Goal: Task Accomplishment & Management: Manage account settings

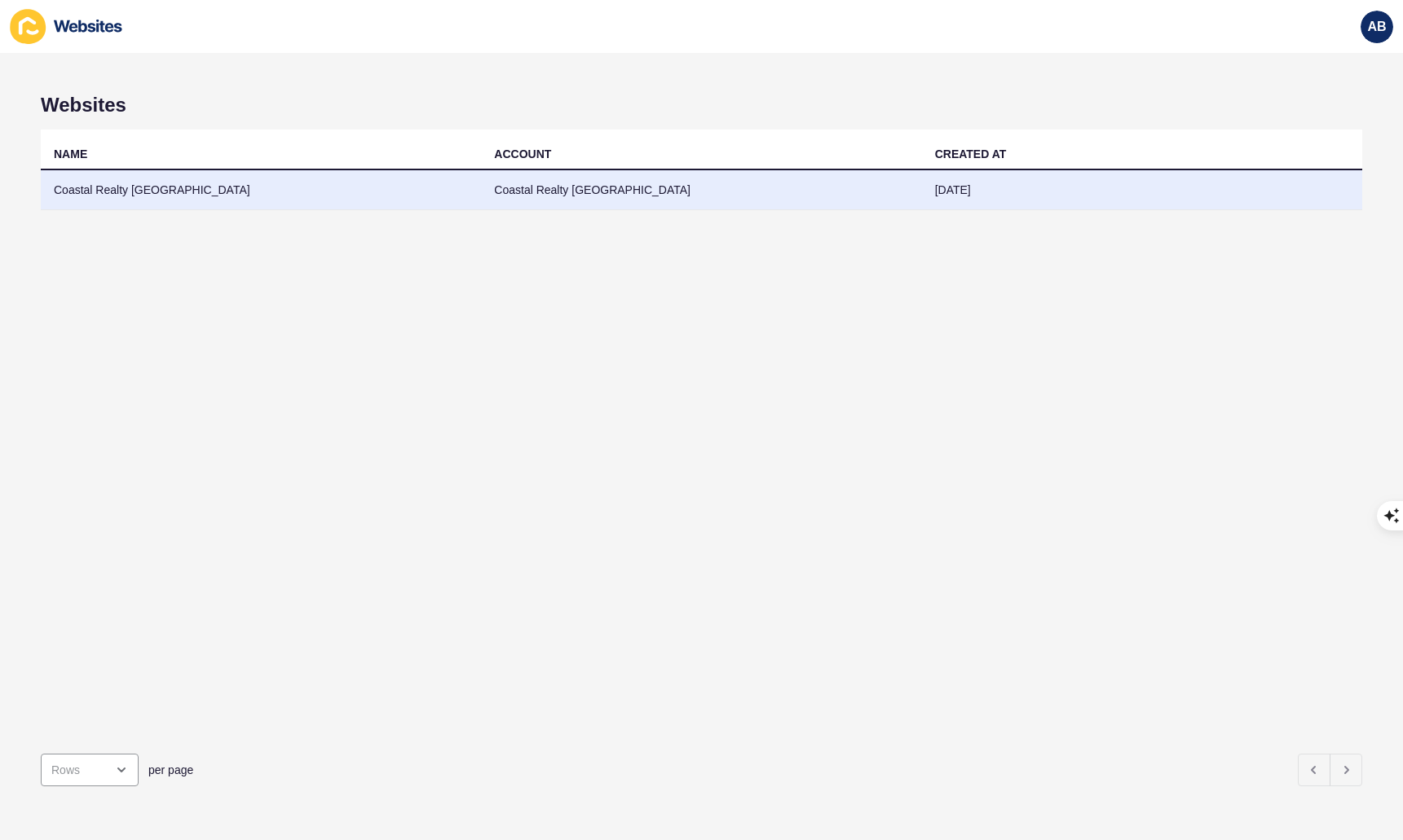
click at [580, 205] on td "Coastal Realty [GEOGRAPHIC_DATA]" at bounding box center [702, 190] width 440 height 40
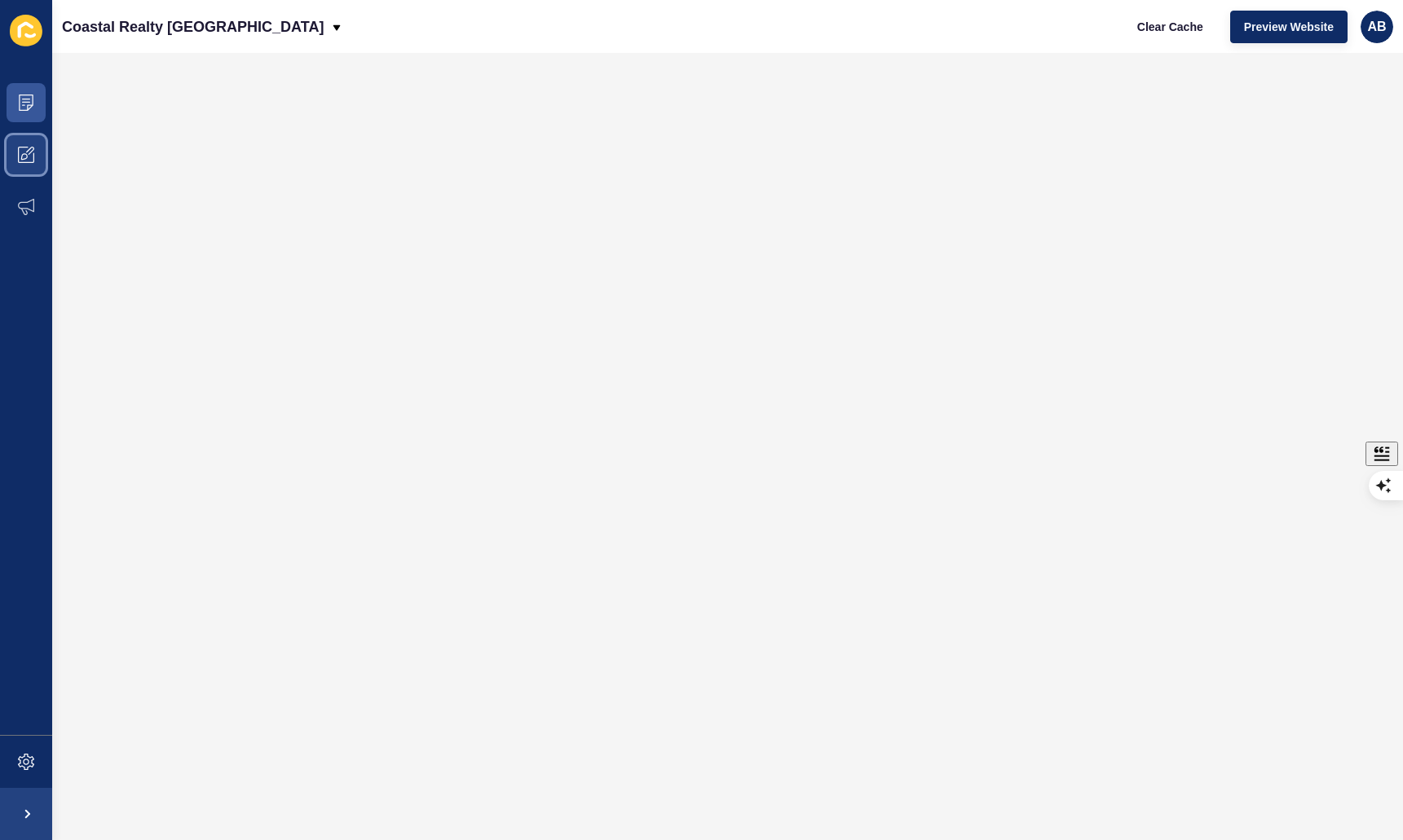
click at [27, 154] on icon at bounding box center [24, 156] width 7 height 7
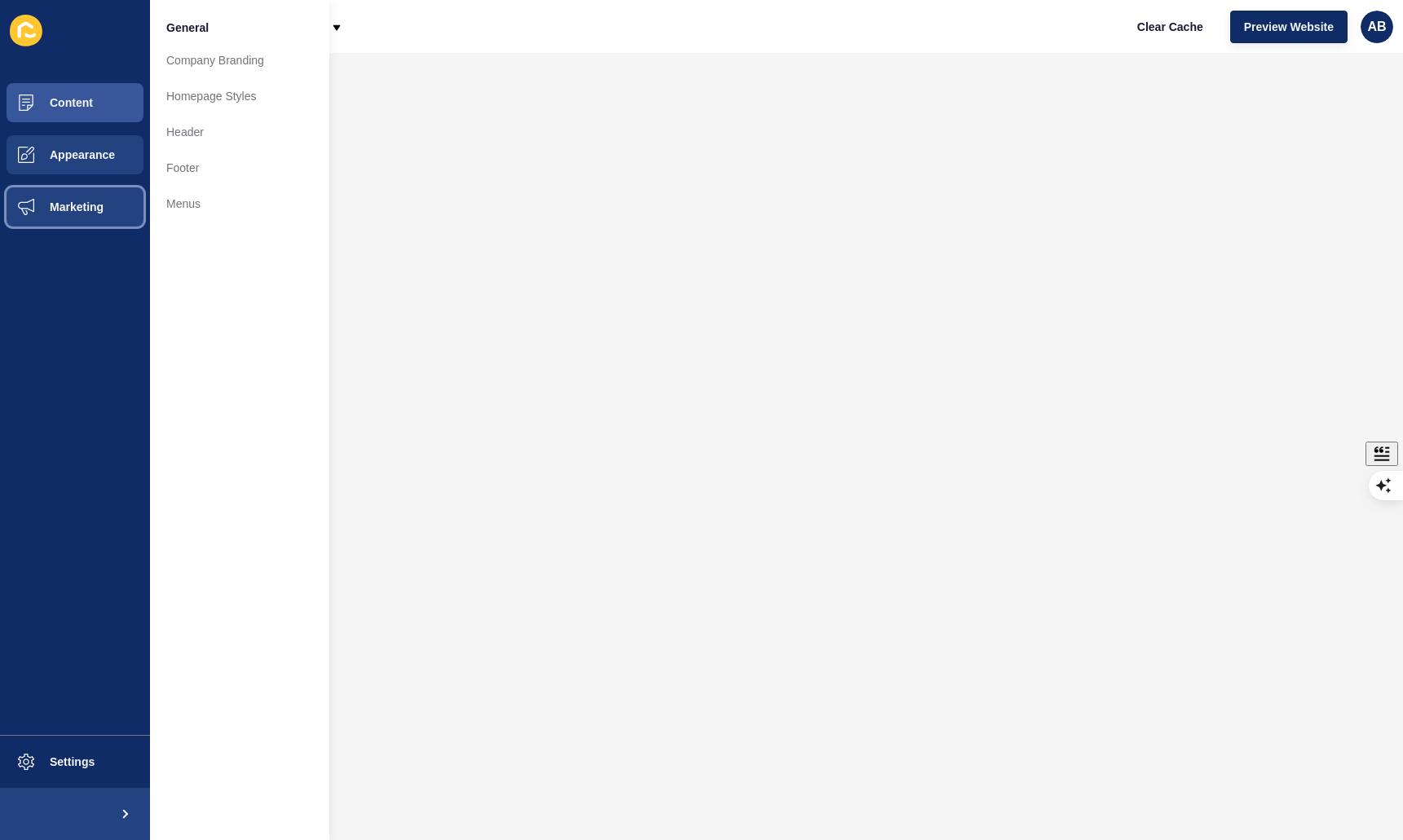
click at [44, 198] on span at bounding box center [26, 207] width 53 height 53
click at [73, 146] on button "Appearance" at bounding box center [75, 155] width 150 height 53
click at [81, 102] on span "Content" at bounding box center [45, 103] width 96 height 13
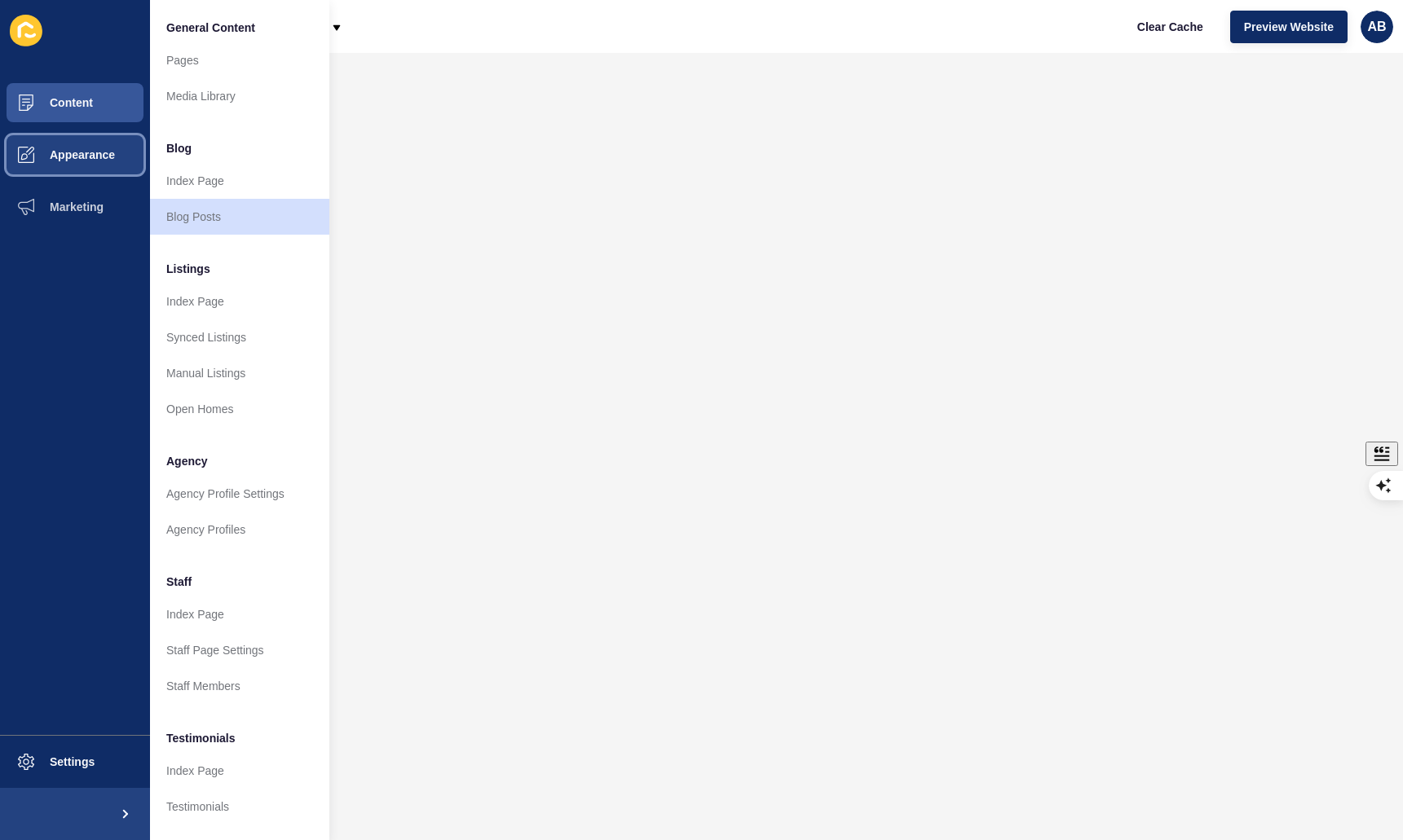
click at [78, 177] on button "Appearance" at bounding box center [75, 155] width 150 height 53
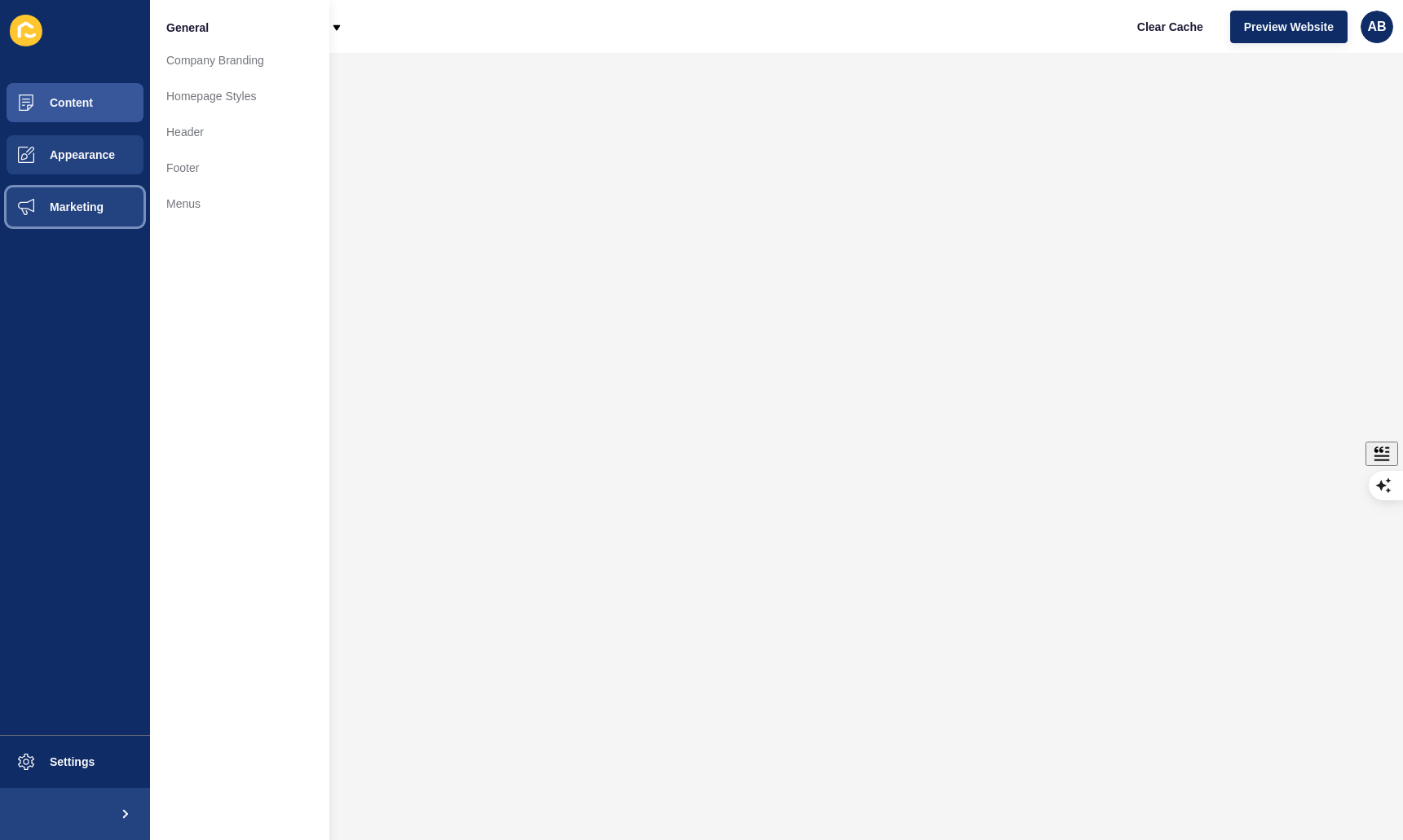
click at [69, 209] on span "Marketing" at bounding box center [50, 208] width 106 height 13
drag, startPoint x: 80, startPoint y: 161, endPoint x: 80, endPoint y: 148, distance: 13.0
click at [80, 161] on span "Appearance" at bounding box center [56, 155] width 118 height 13
click at [221, 63] on link "Company Branding" at bounding box center [239, 59] width 179 height 35
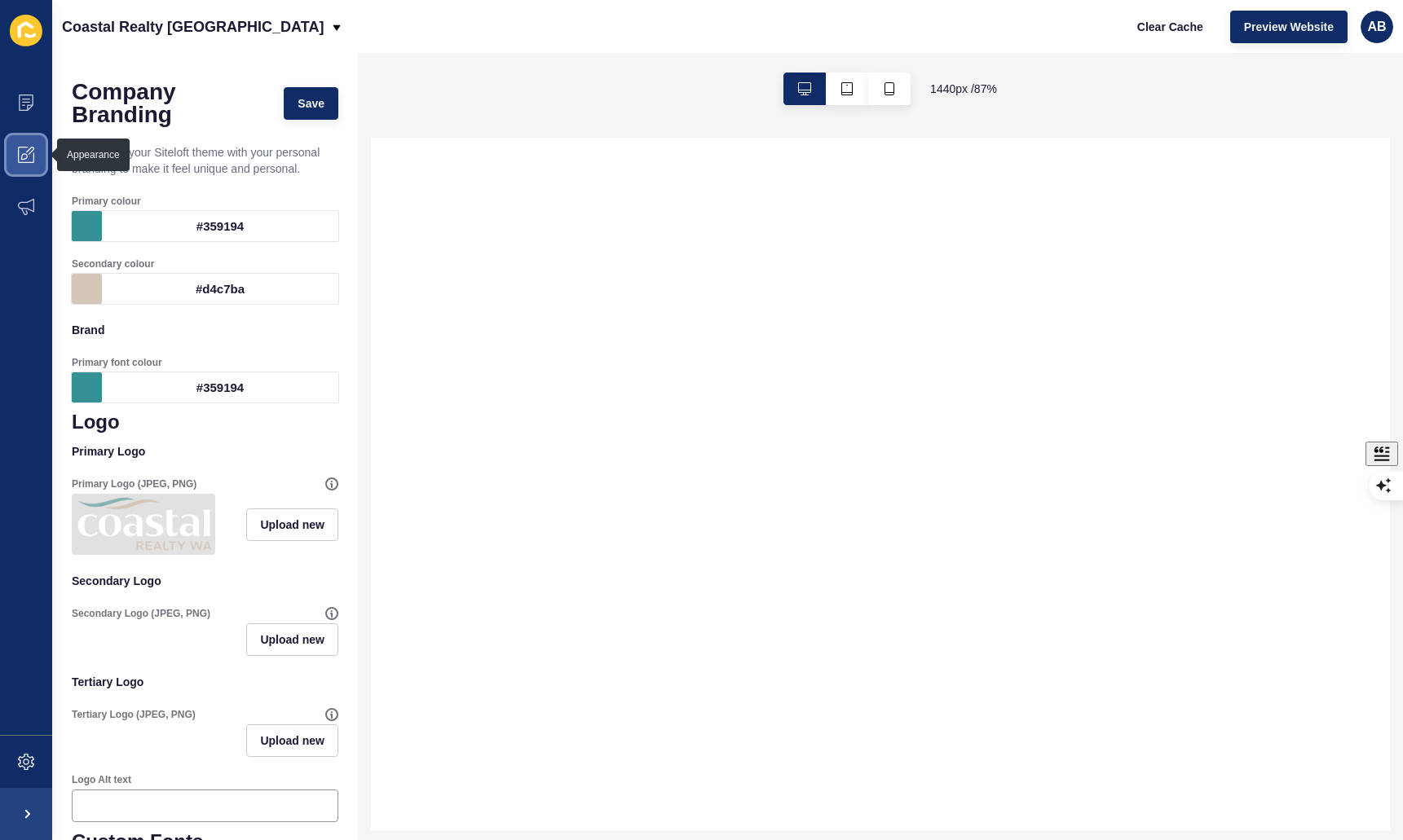
click at [29, 163] on icon at bounding box center [26, 154] width 16 height 16
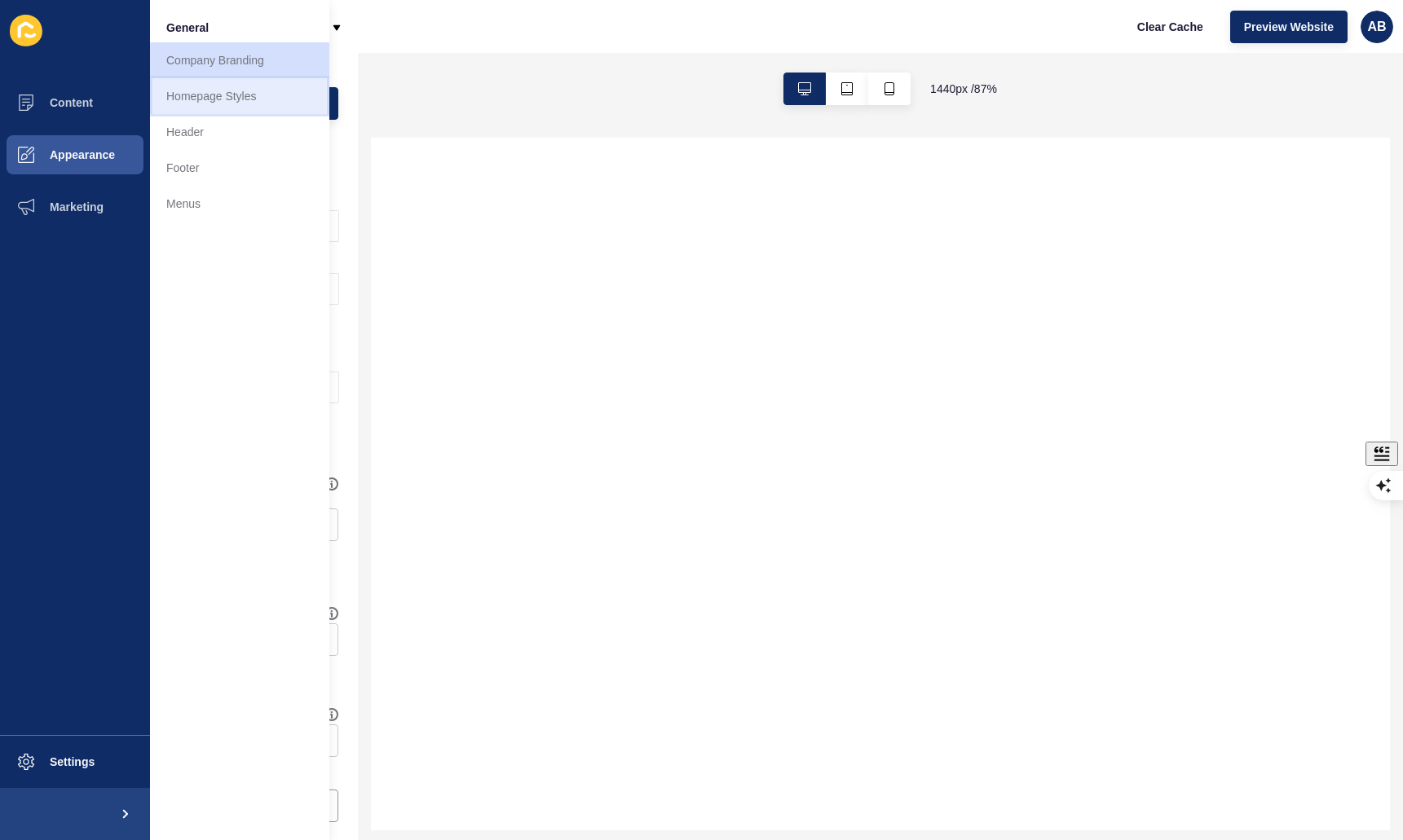
click at [201, 101] on link "Homepage Styles" at bounding box center [239, 96] width 179 height 35
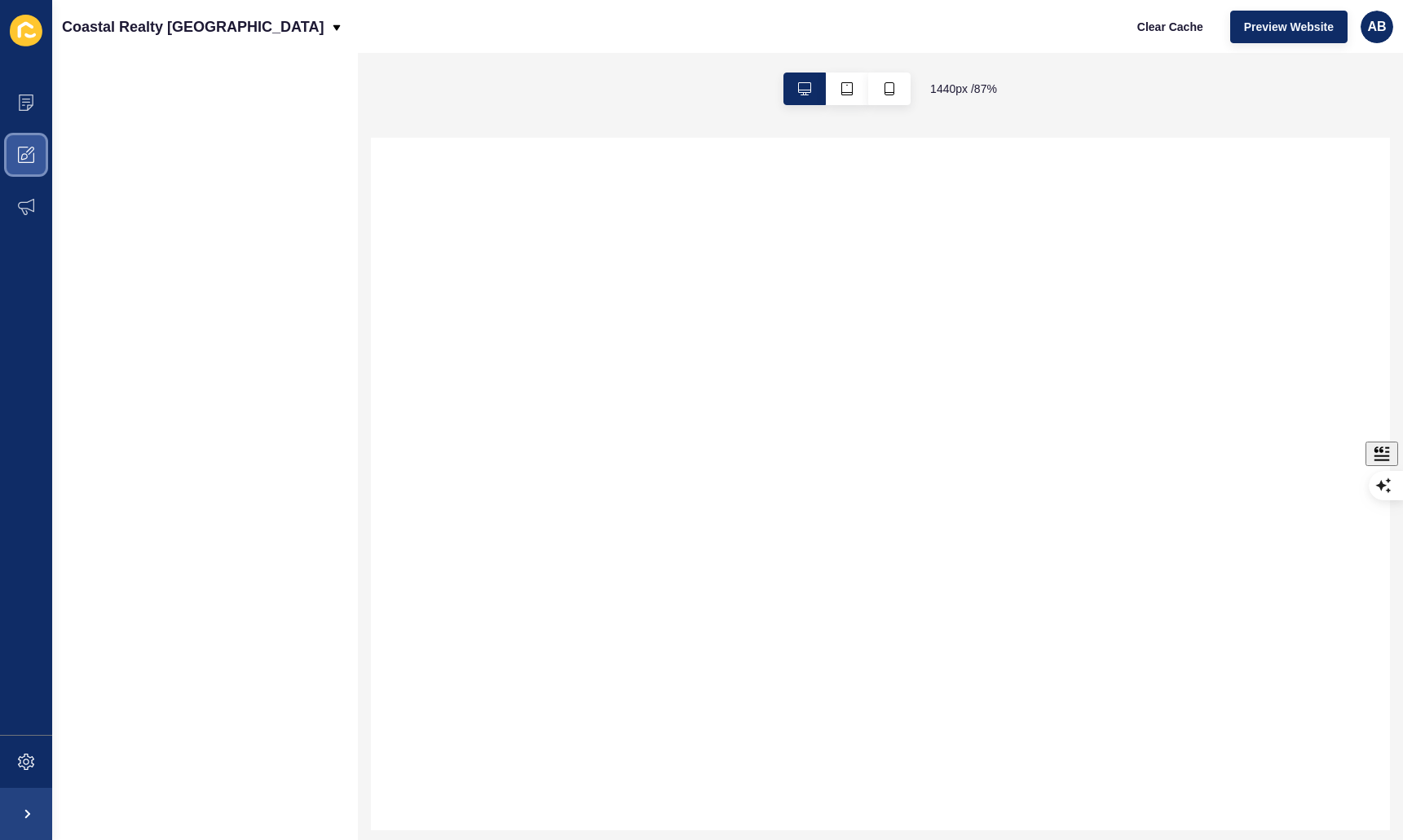
click at [31, 166] on span at bounding box center [26, 155] width 53 height 53
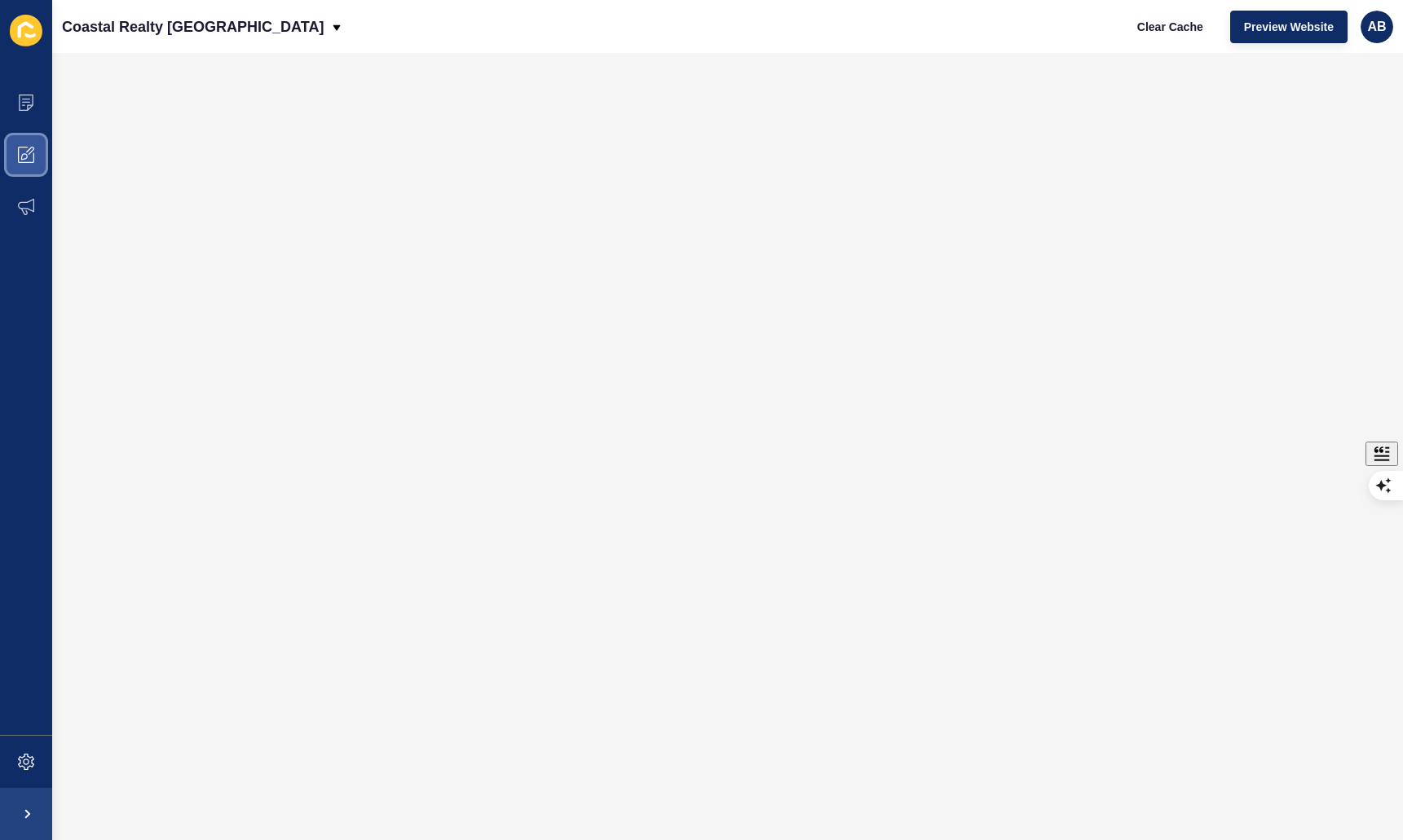
click at [37, 154] on span at bounding box center [26, 155] width 53 height 53
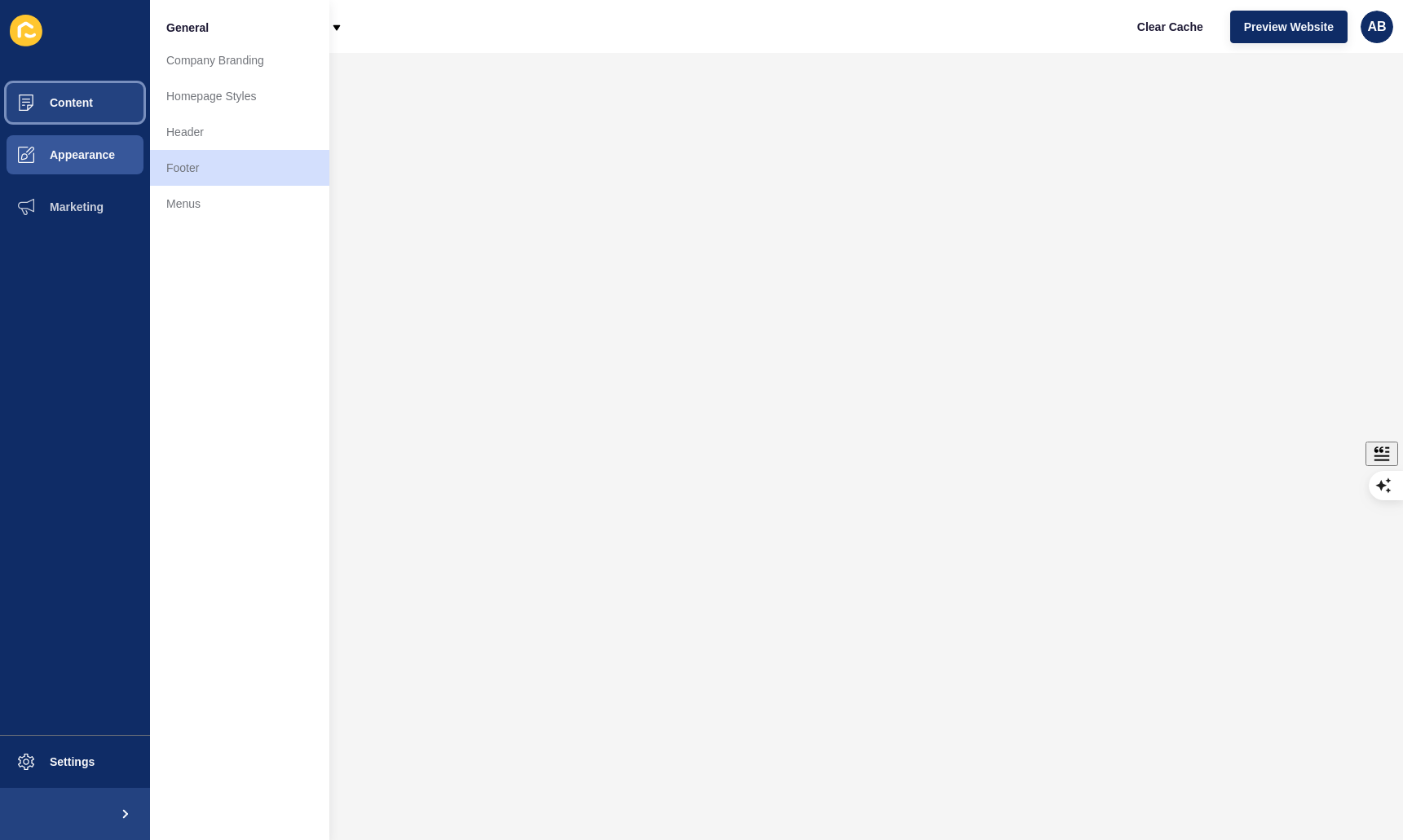
click at [38, 105] on span "Content" at bounding box center [45, 103] width 96 height 13
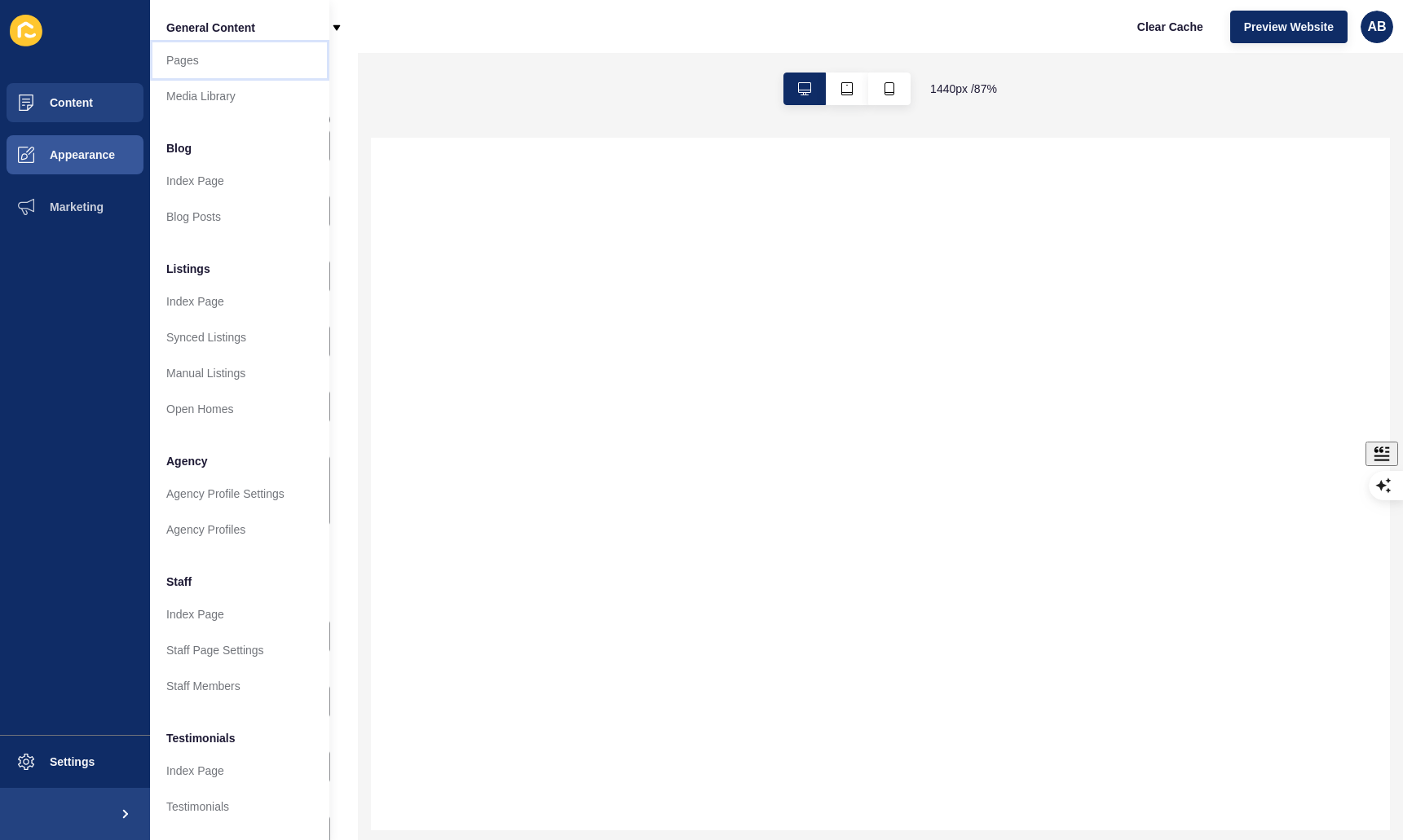
click at [207, 62] on link "Pages" at bounding box center [239, 59] width 179 height 35
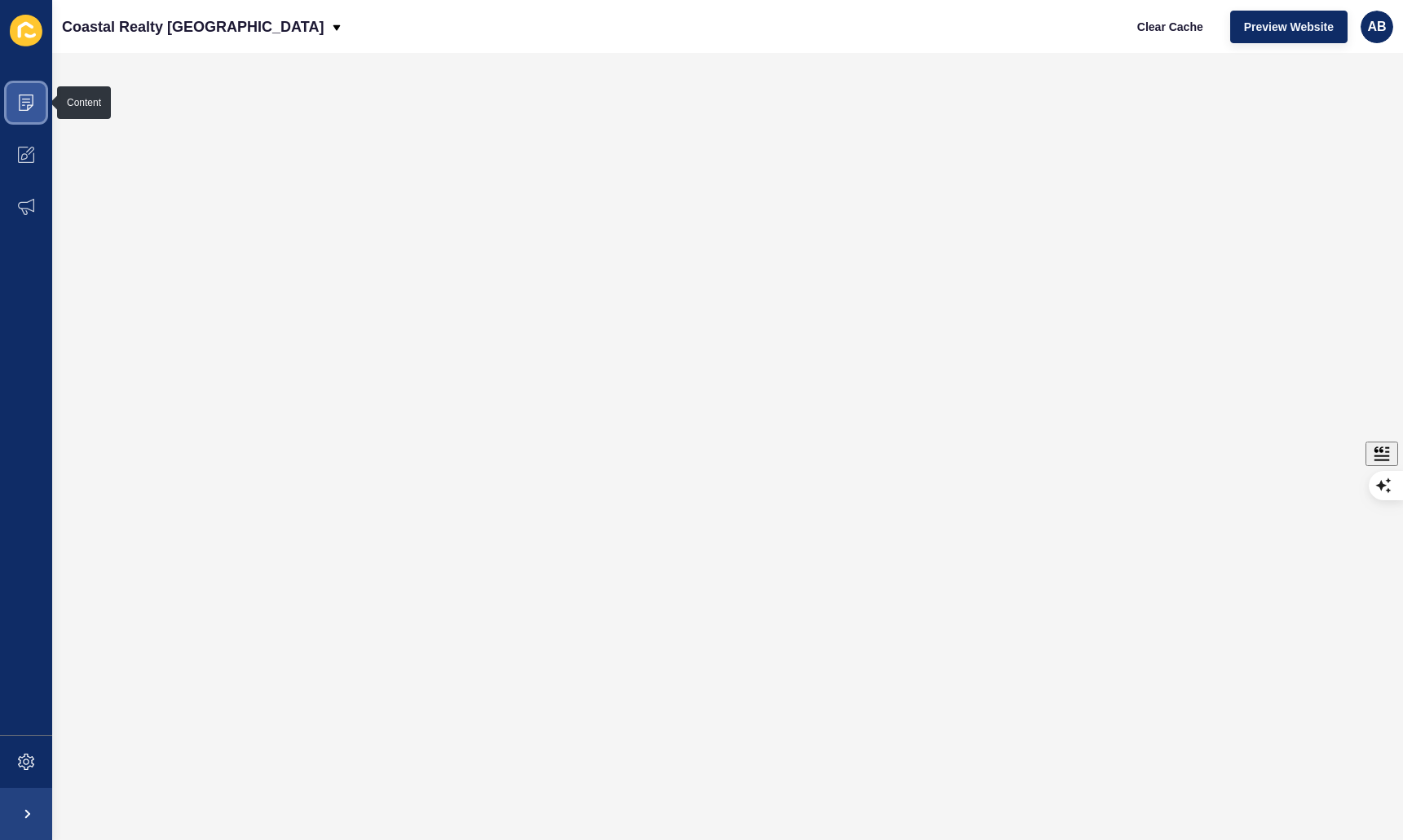
click at [33, 111] on span at bounding box center [26, 102] width 53 height 53
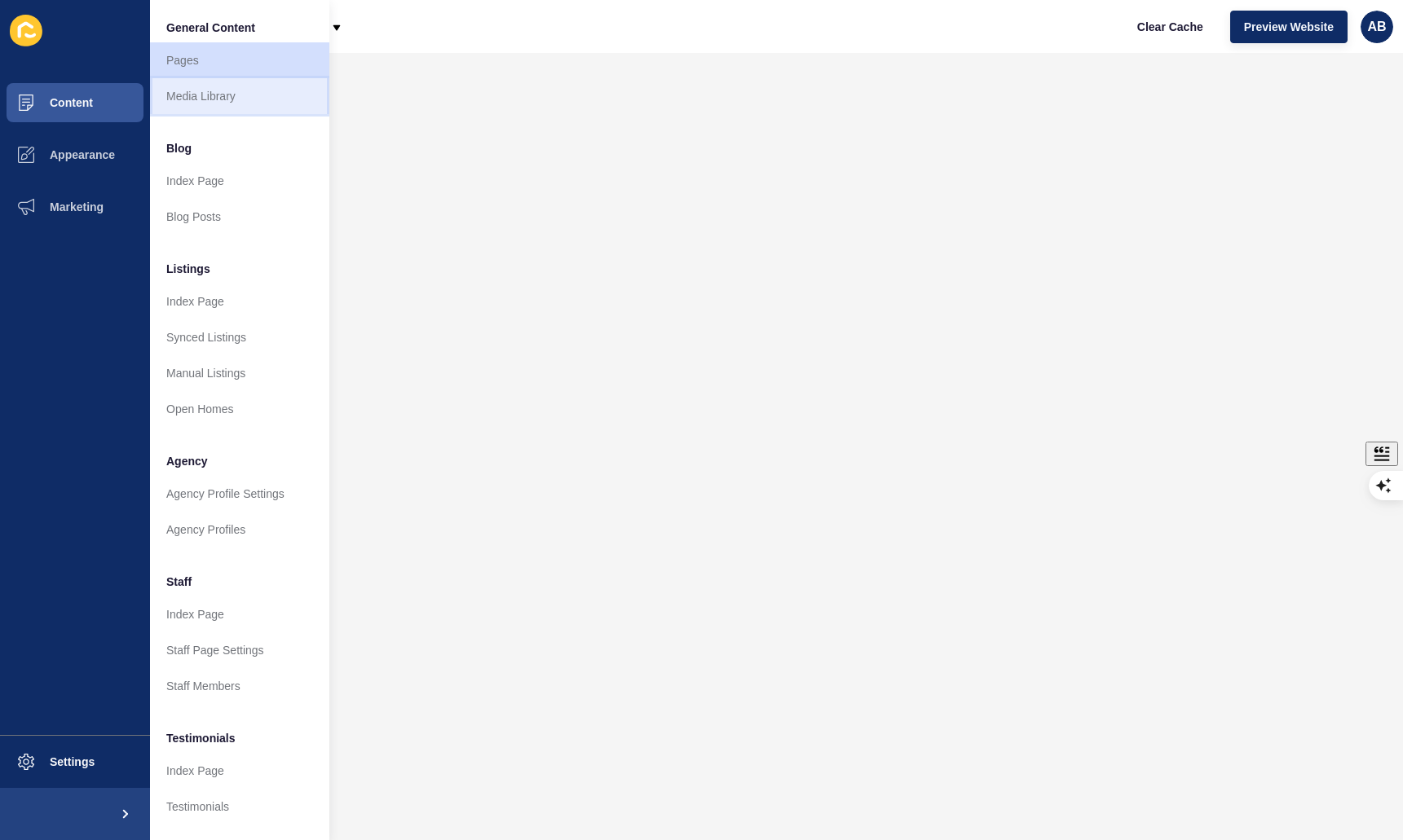
click at [215, 103] on link "Media Library" at bounding box center [239, 96] width 179 height 35
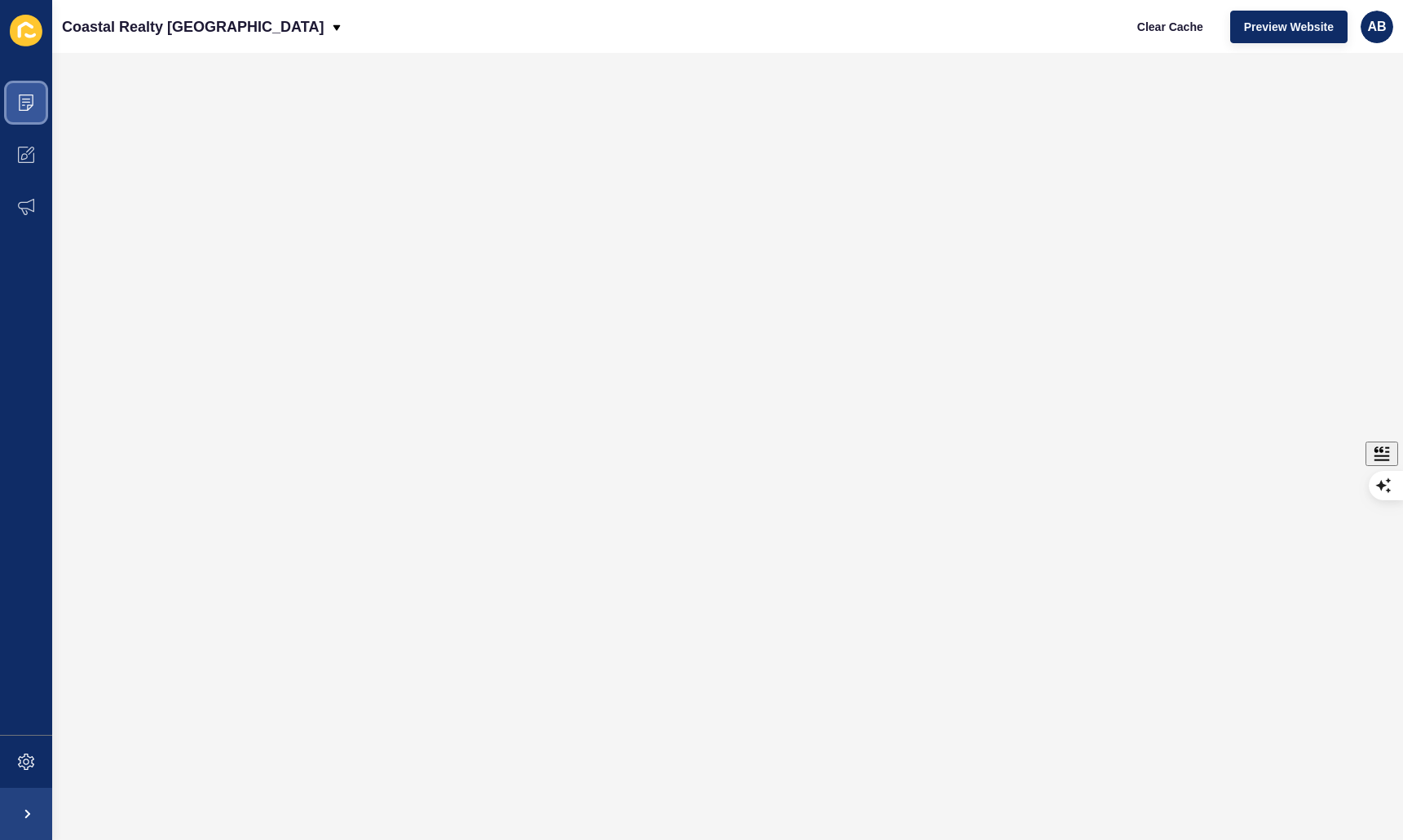
click at [26, 105] on icon at bounding box center [26, 102] width 16 height 16
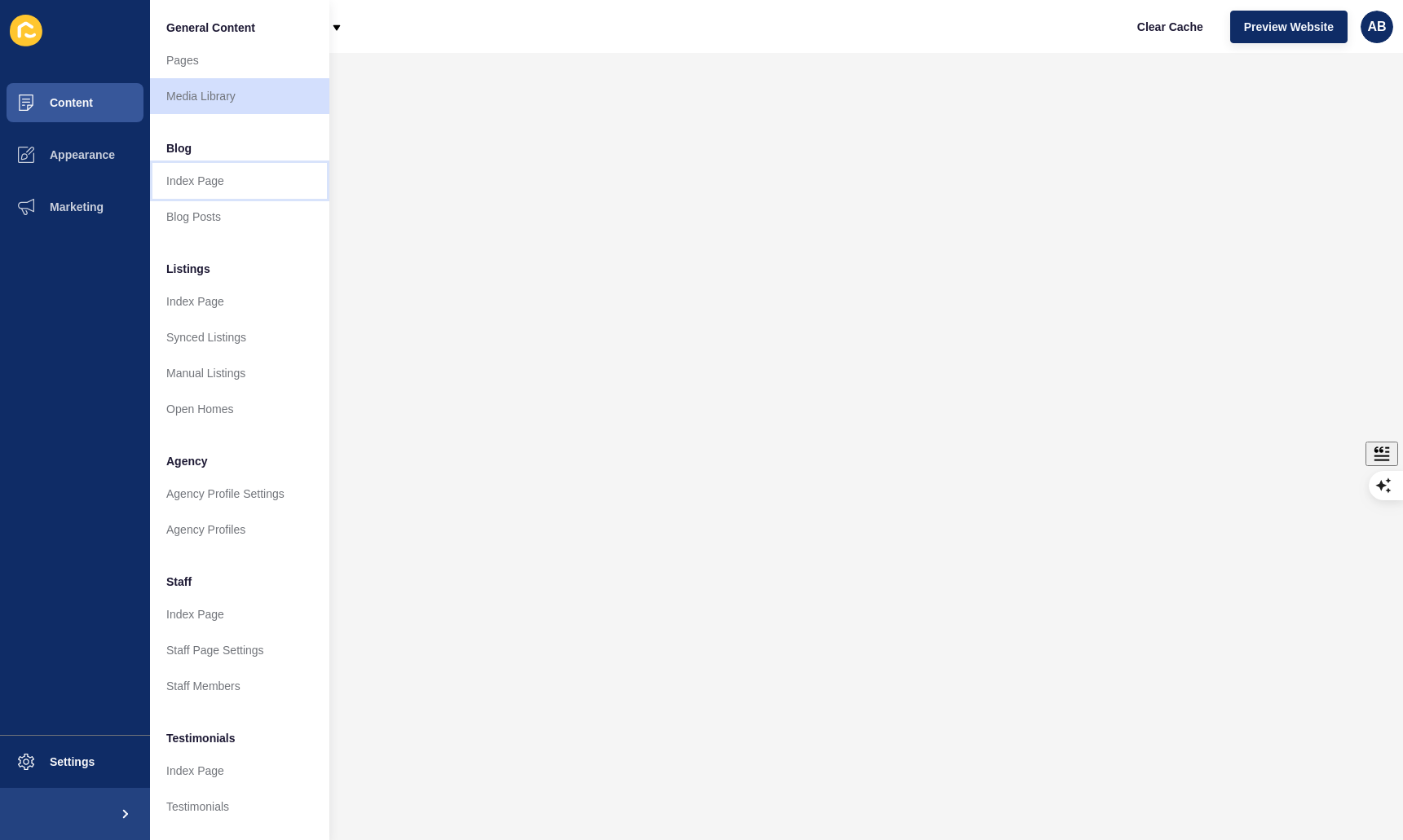
click at [179, 178] on link "Index Page" at bounding box center [239, 180] width 179 height 35
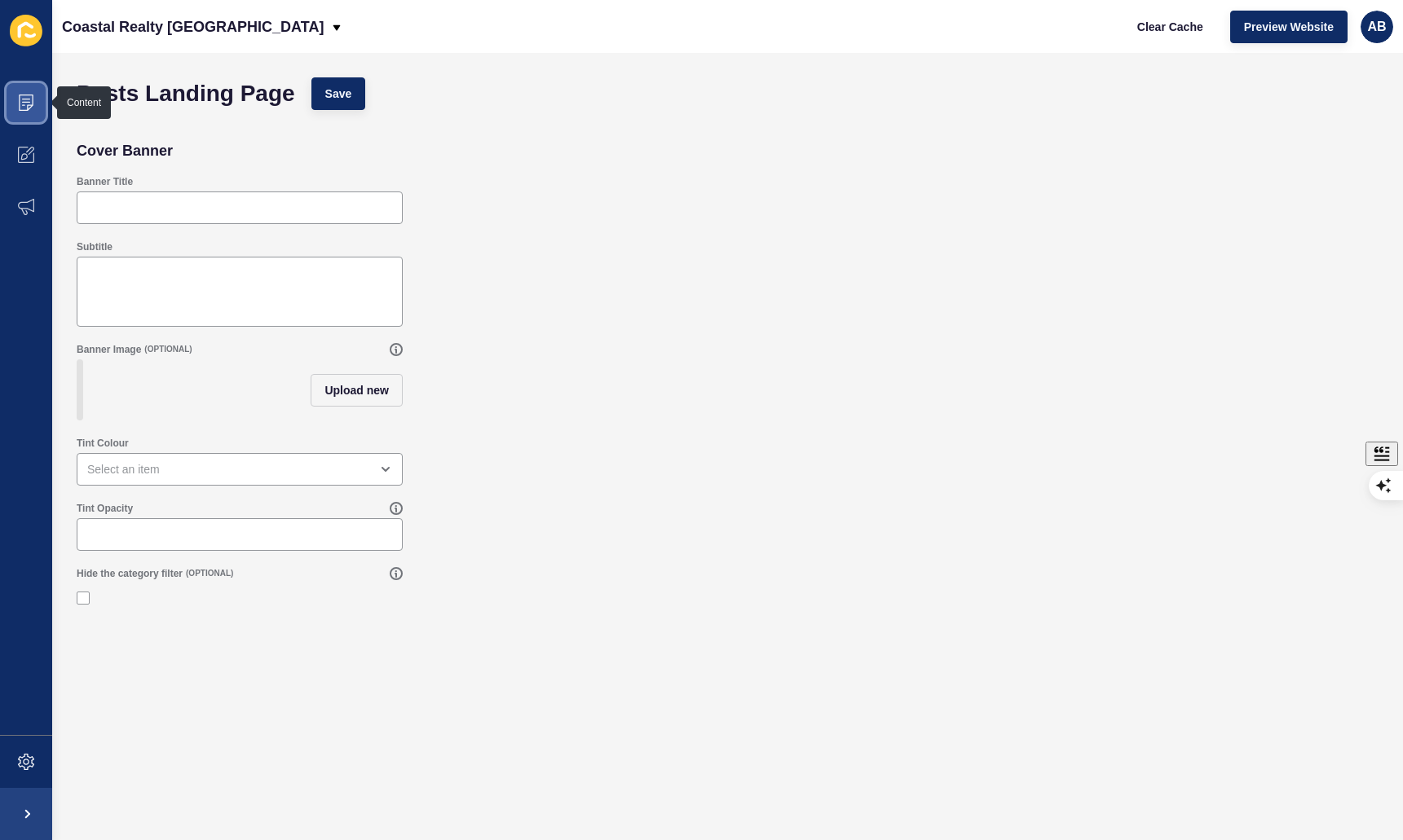
click at [35, 109] on span at bounding box center [26, 102] width 53 height 53
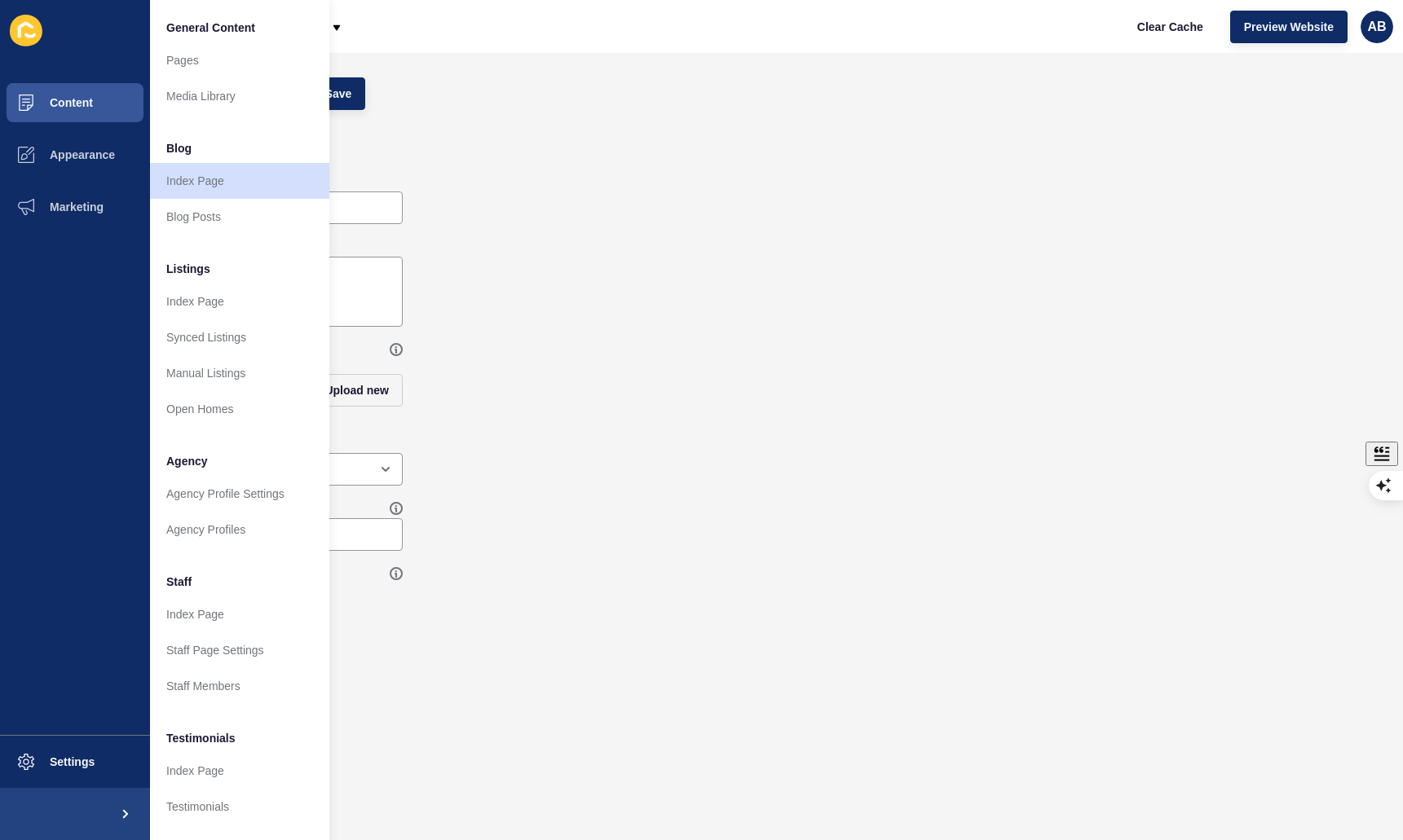
click at [666, 327] on div "Subtitle" at bounding box center [728, 283] width 1319 height 102
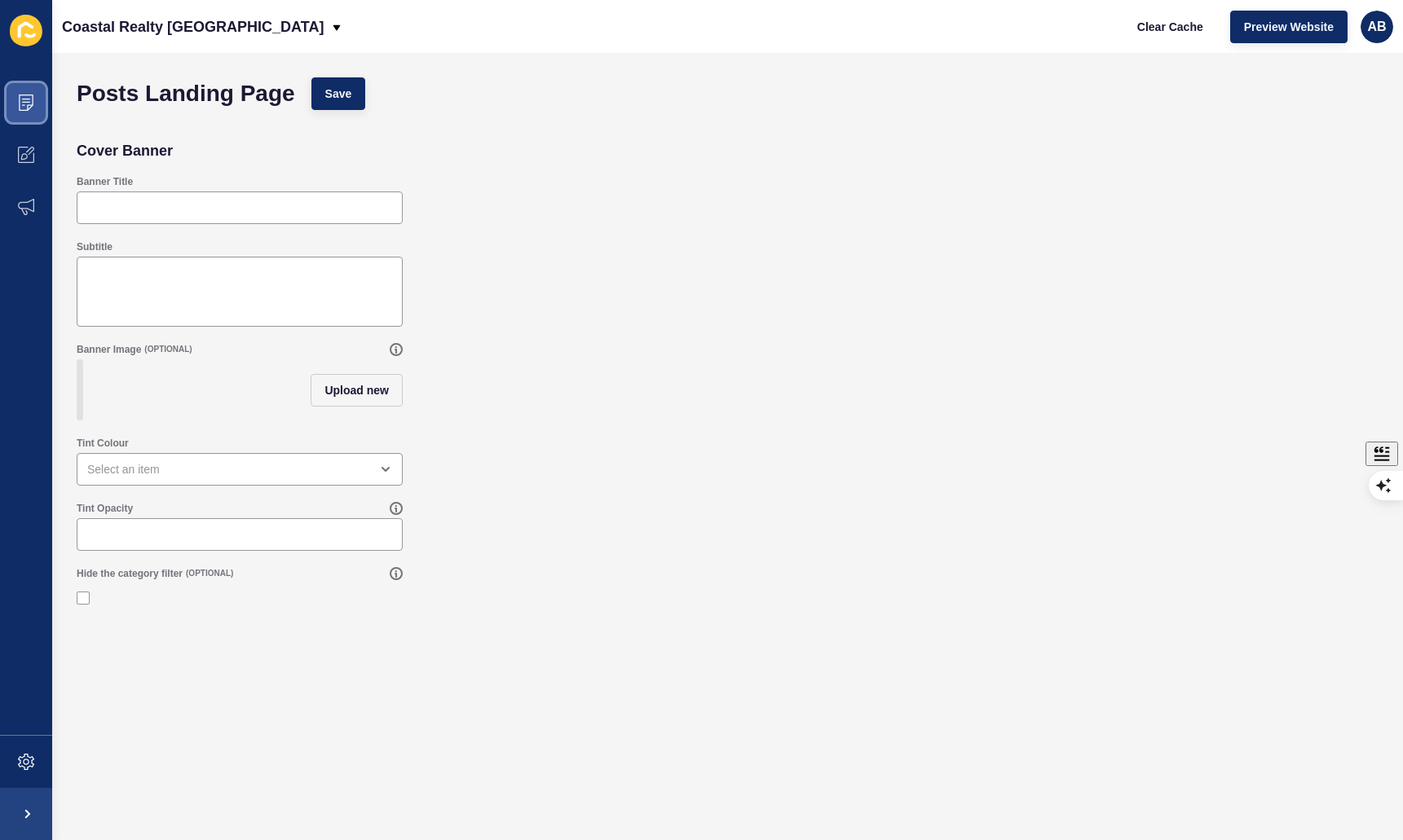
click at [32, 107] on icon at bounding box center [26, 102] width 16 height 16
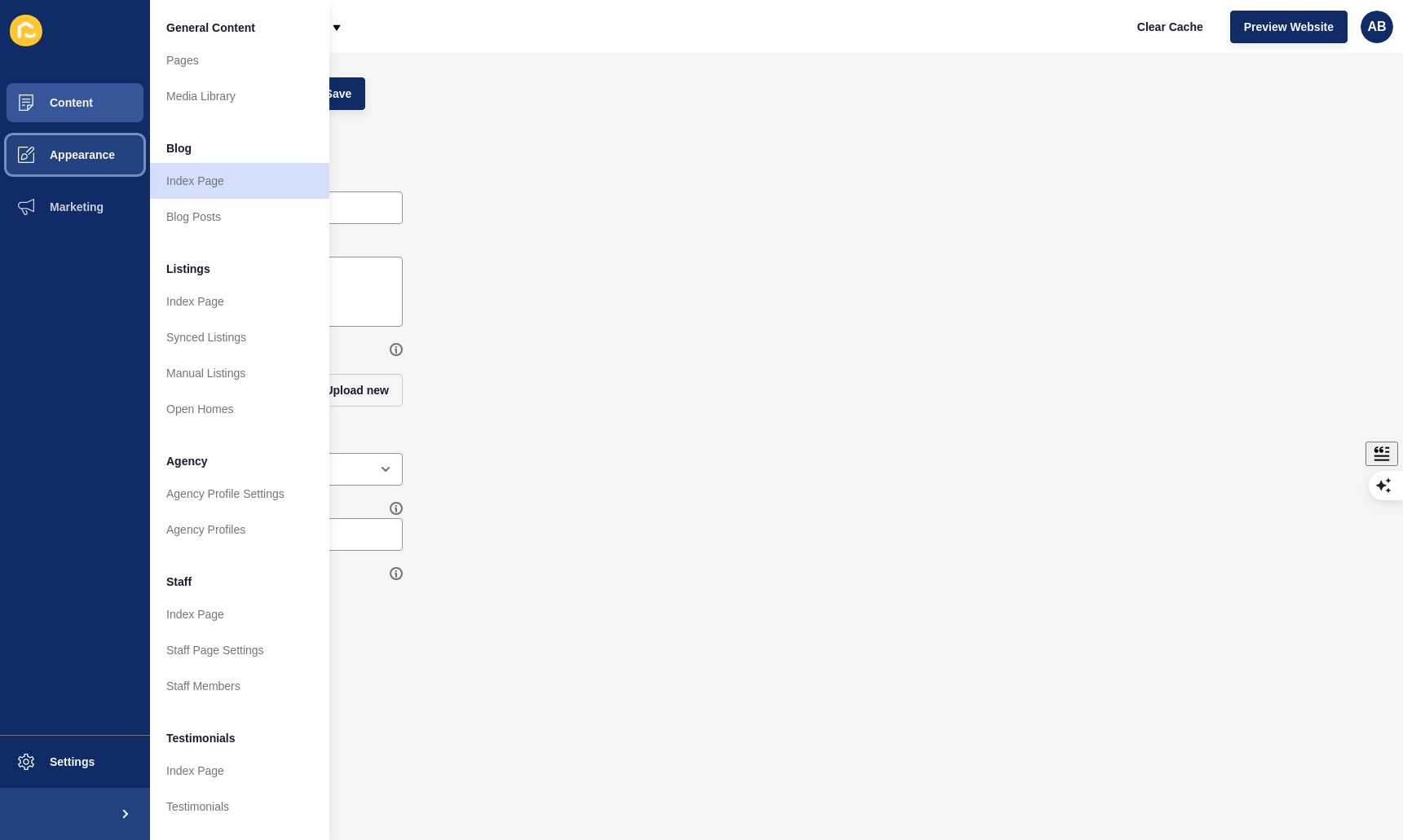
click at [72, 173] on button "Appearance" at bounding box center [75, 155] width 150 height 53
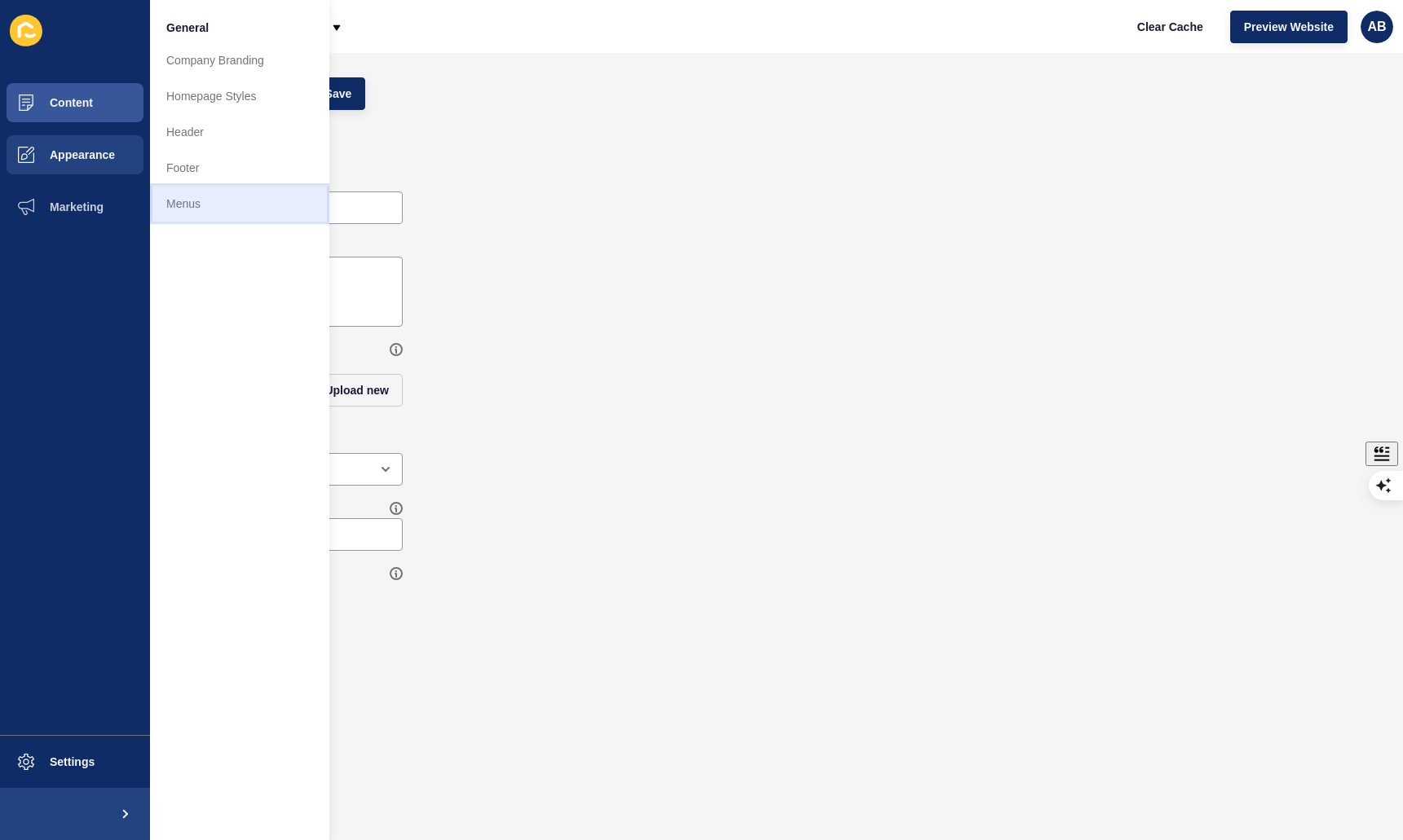
click at [199, 188] on link "Menus" at bounding box center [239, 203] width 179 height 35
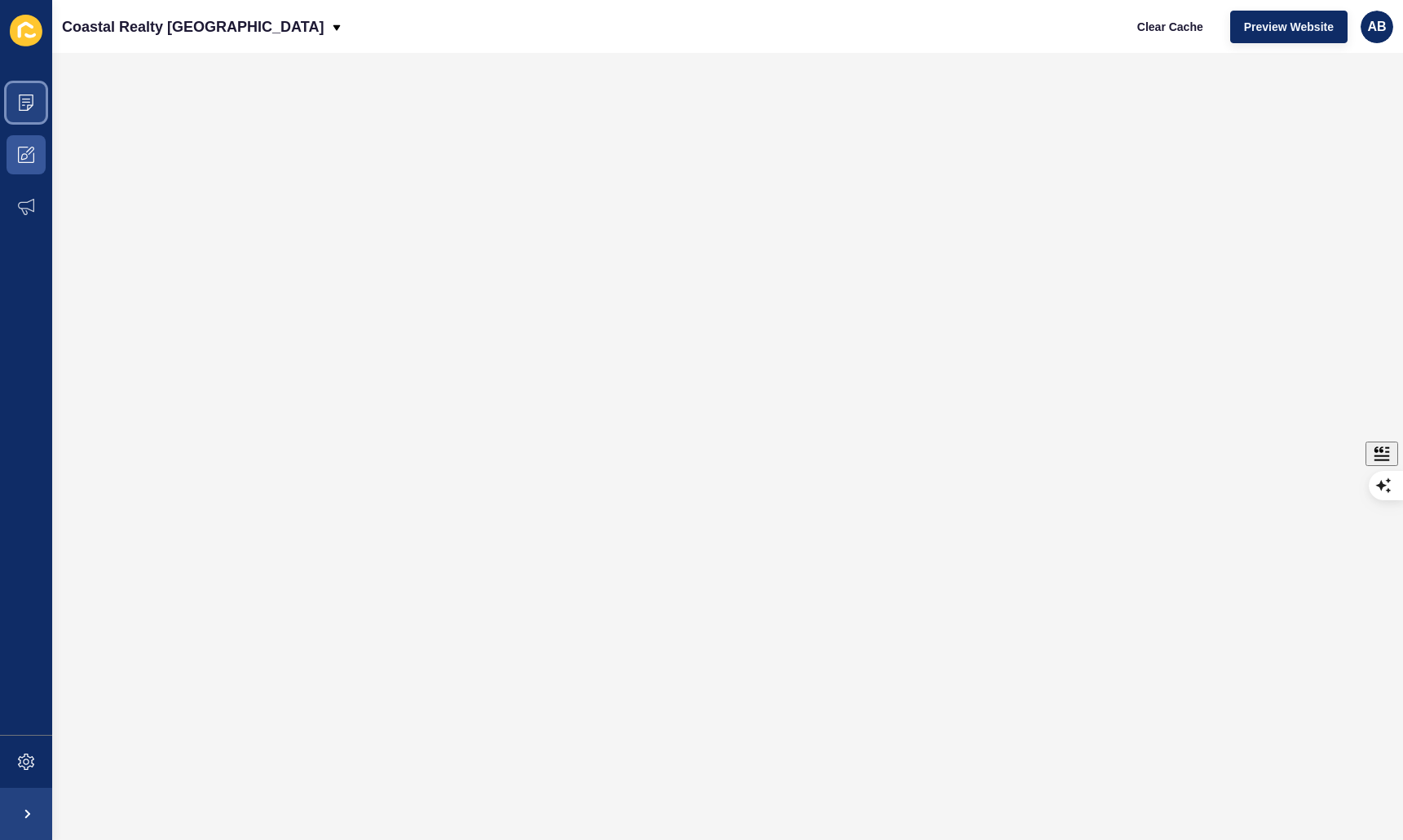
click at [5, 107] on span at bounding box center [26, 102] width 53 height 53
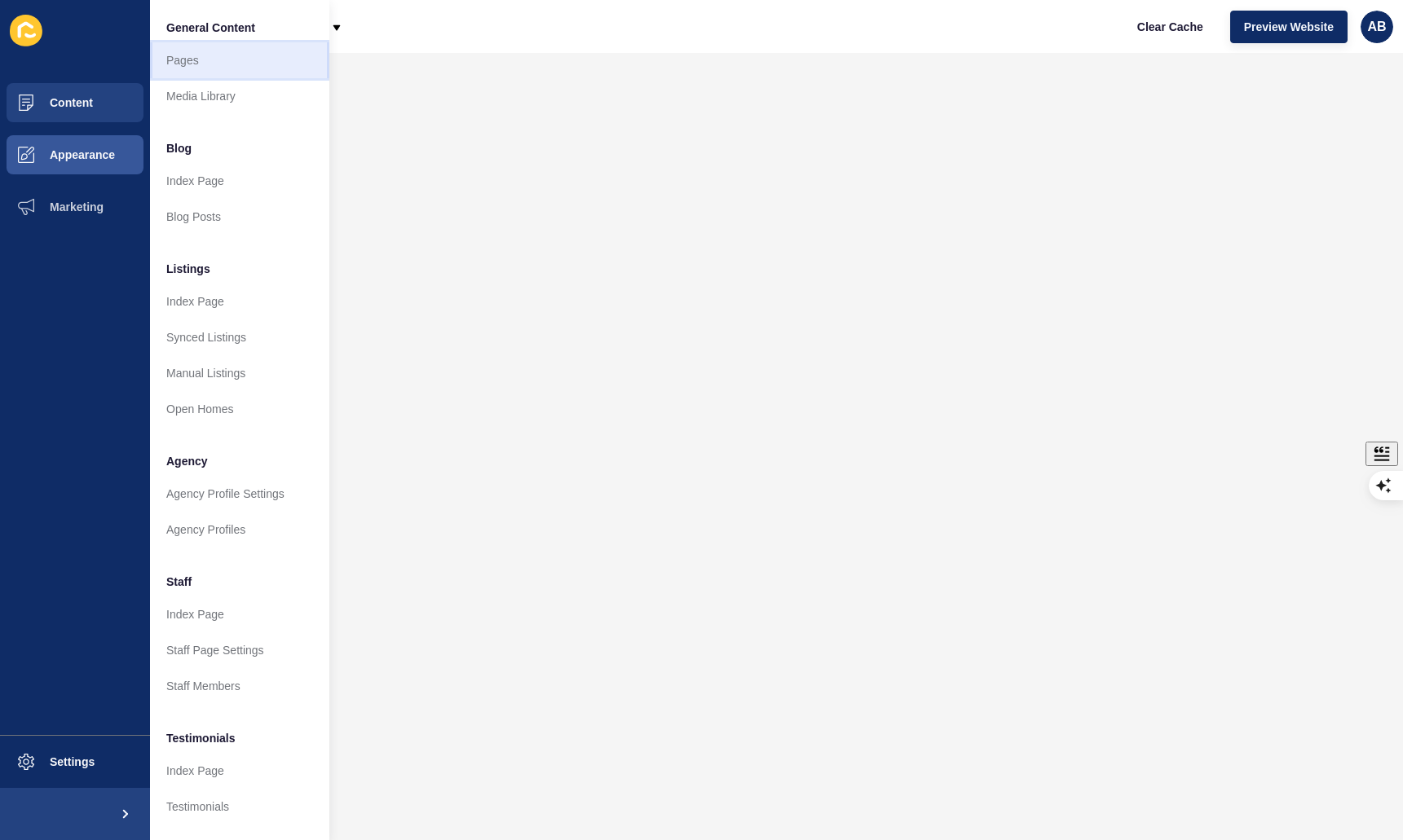
click at [206, 62] on link "Pages" at bounding box center [239, 59] width 179 height 35
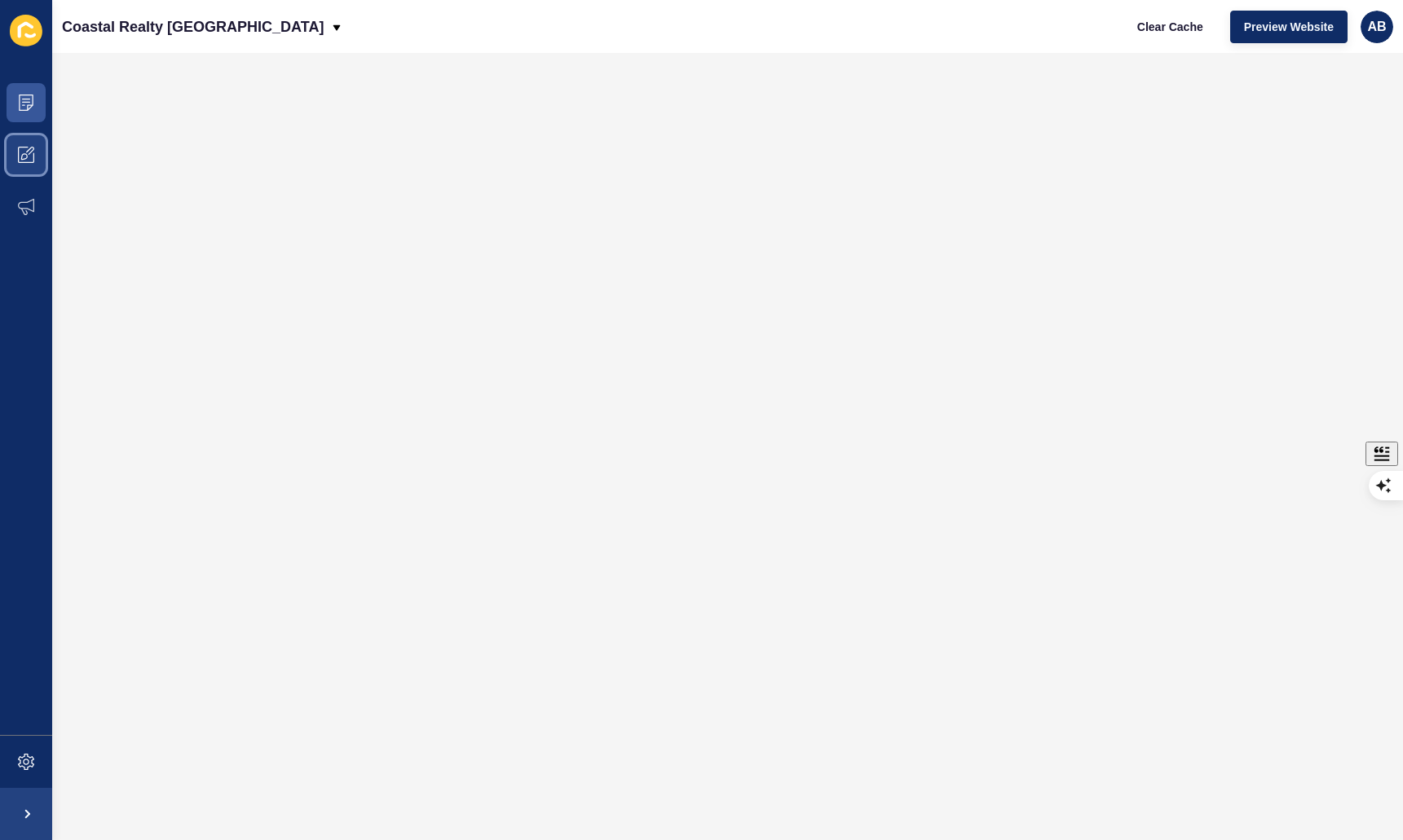
click at [28, 153] on icon at bounding box center [26, 154] width 16 height 16
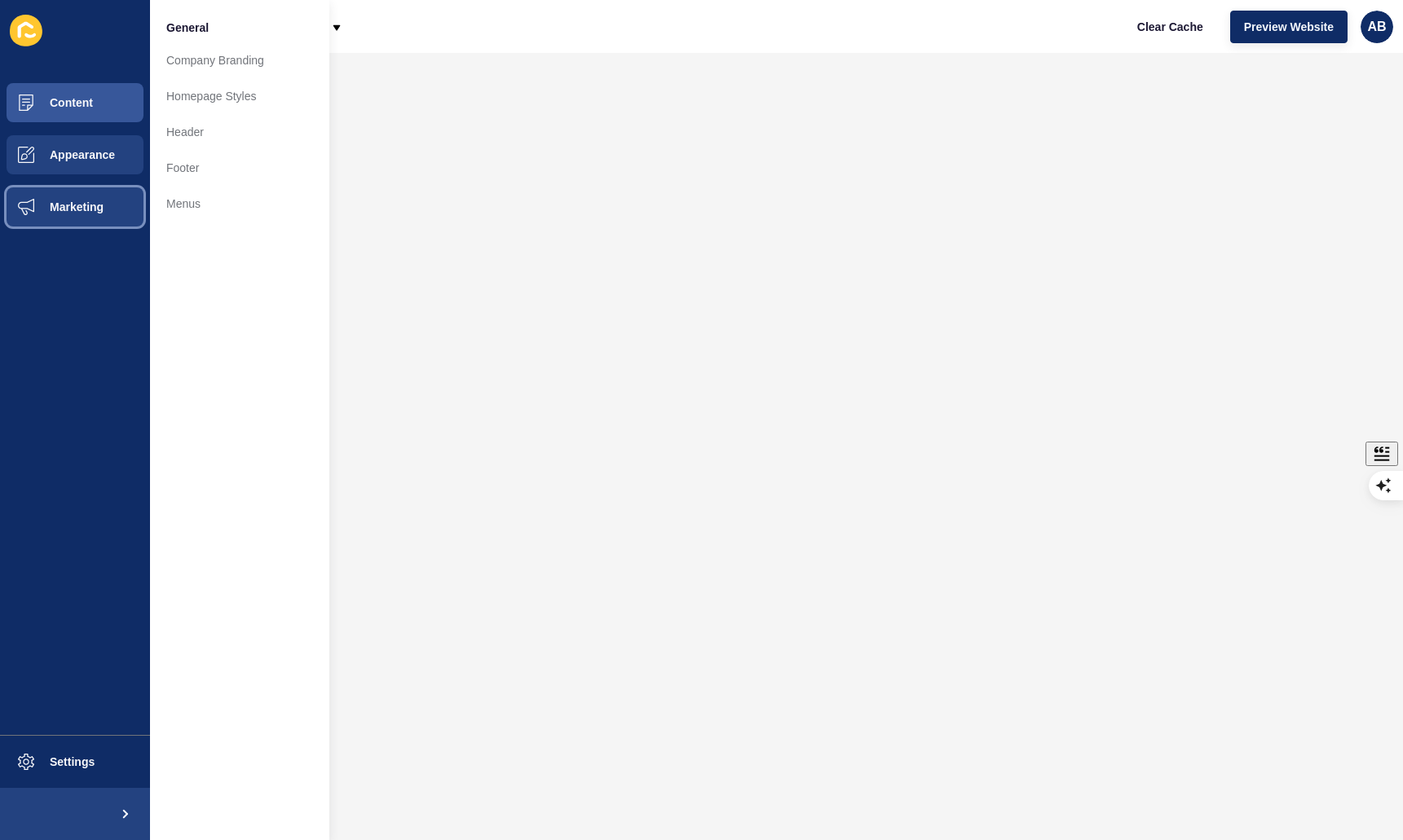
click at [35, 198] on span at bounding box center [26, 207] width 53 height 53
click at [69, 152] on span "Appearance" at bounding box center [56, 155] width 118 height 13
click at [229, 98] on link "Homepage Styles" at bounding box center [239, 96] width 179 height 35
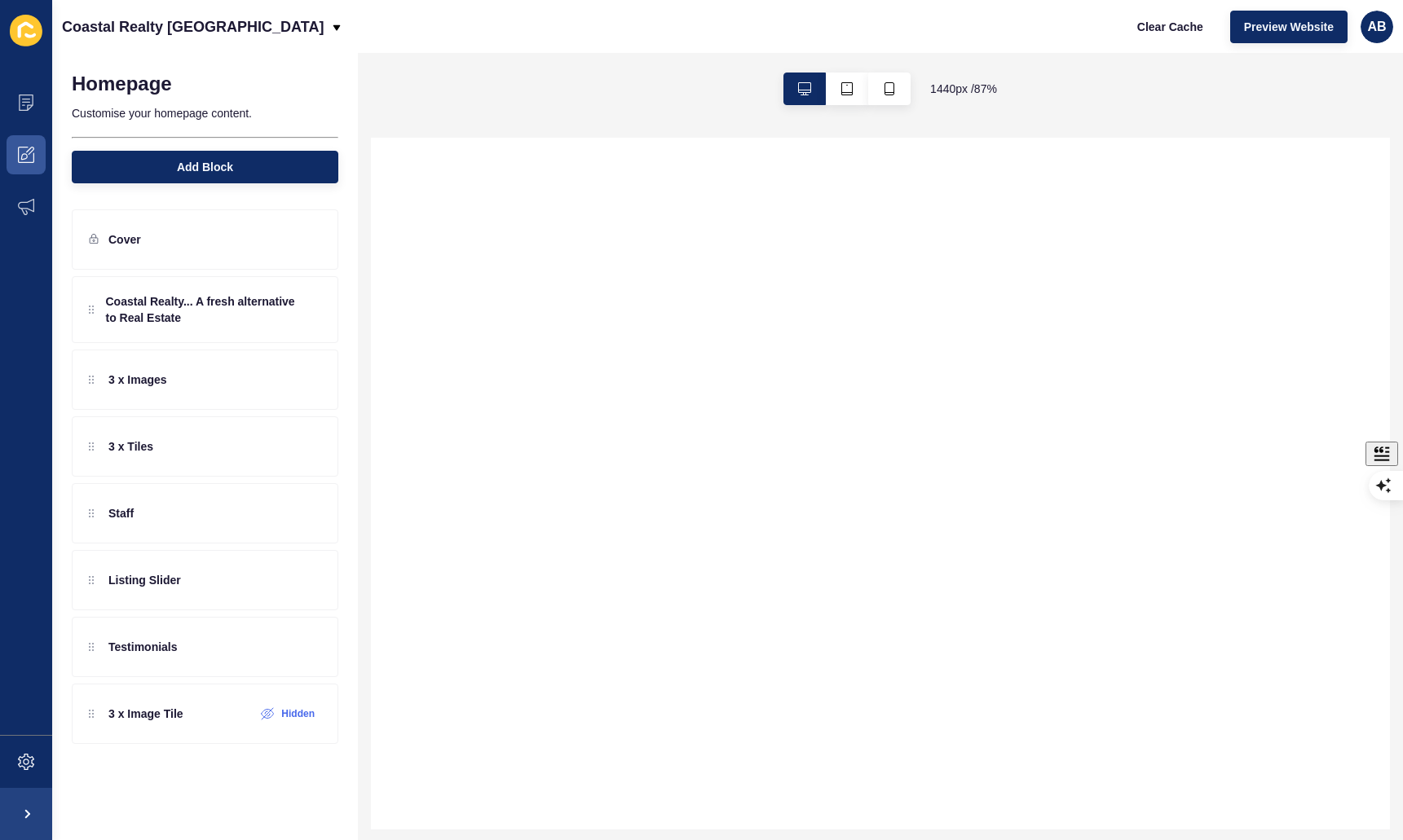
select select
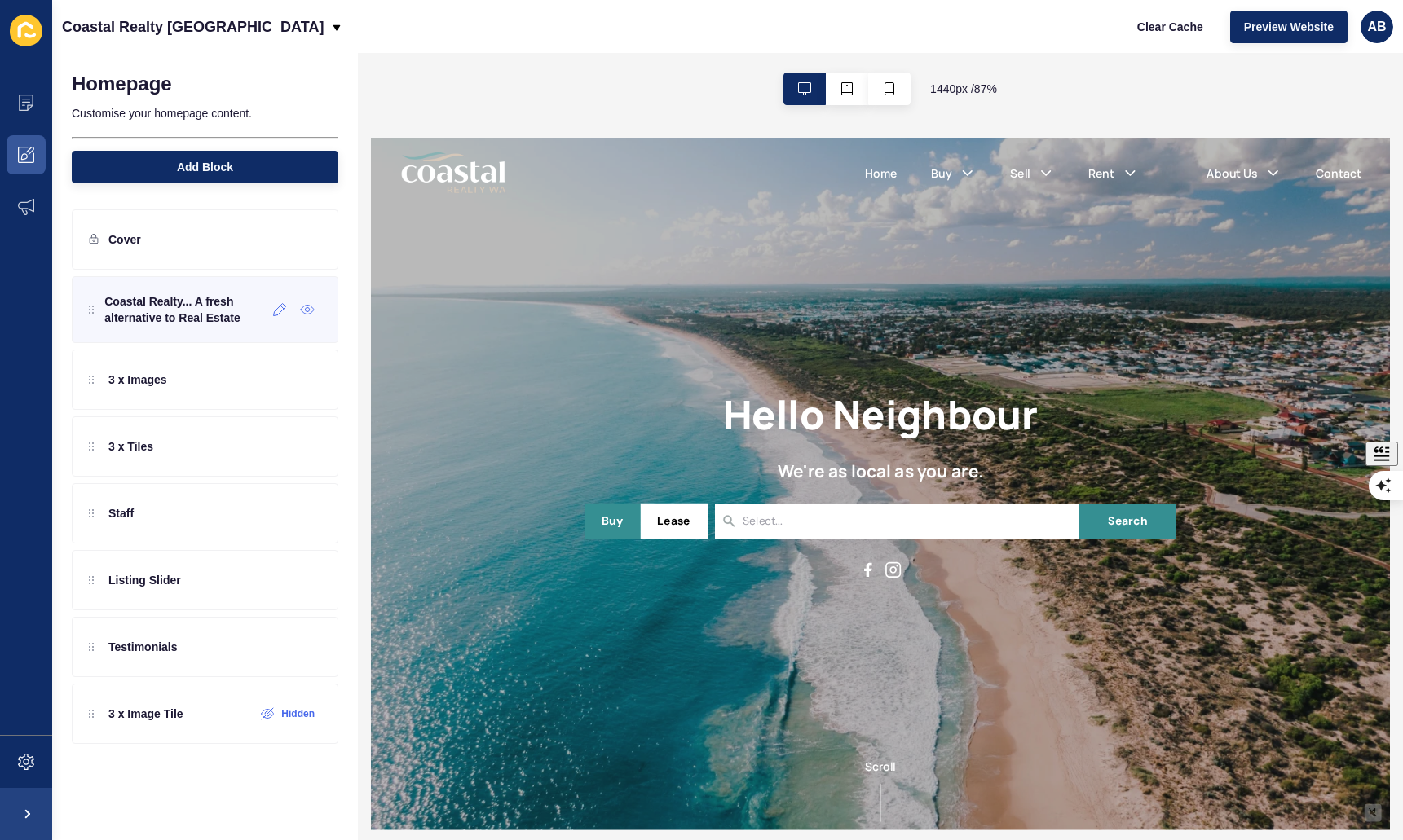
click at [169, 311] on p "Coastal Realty... A fresh alternative to Real Estate" at bounding box center [186, 310] width 163 height 33
click at [282, 312] on icon at bounding box center [279, 310] width 13 height 13
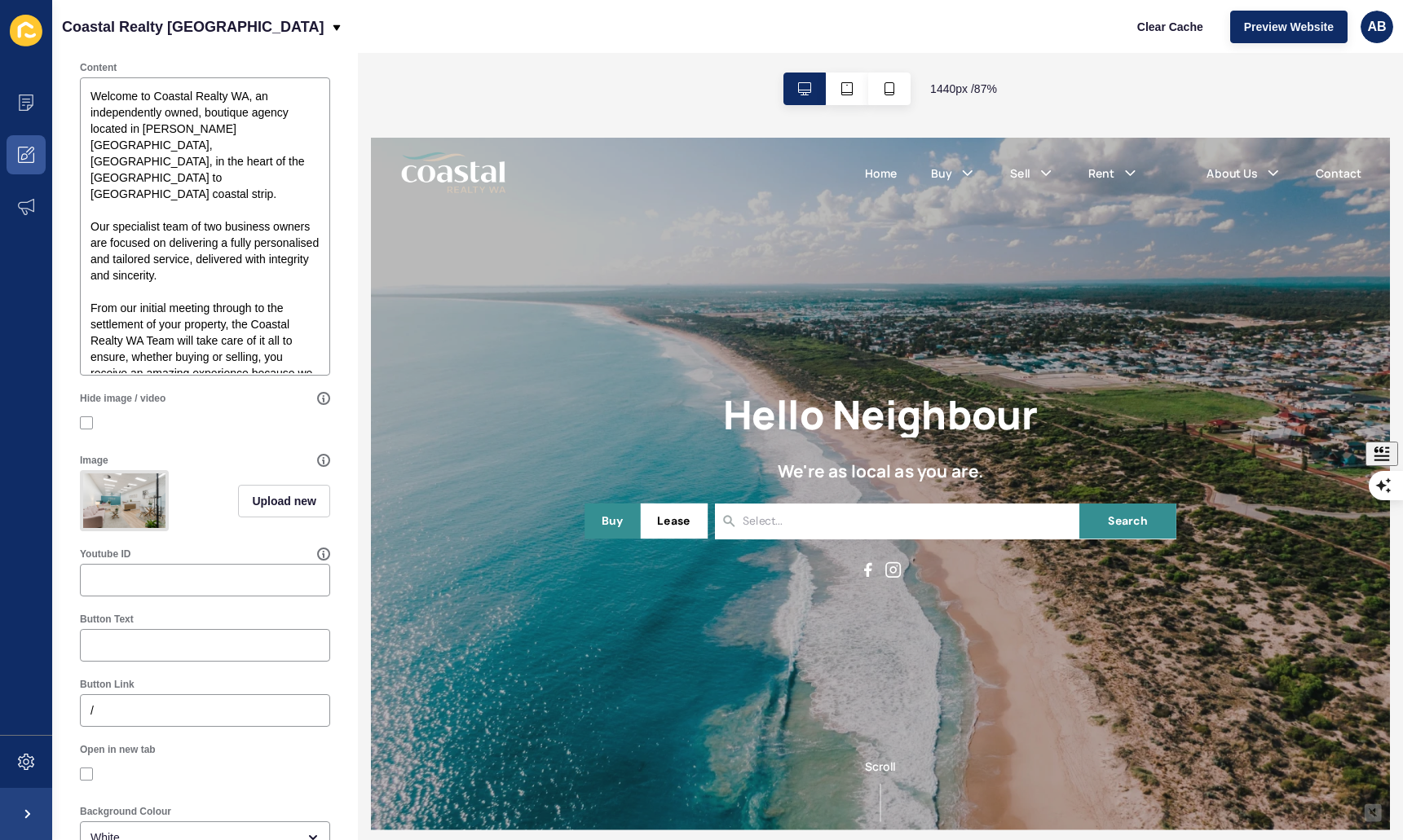
scroll to position [409, 0]
click at [297, 506] on span "Upload new" at bounding box center [283, 504] width 64 height 16
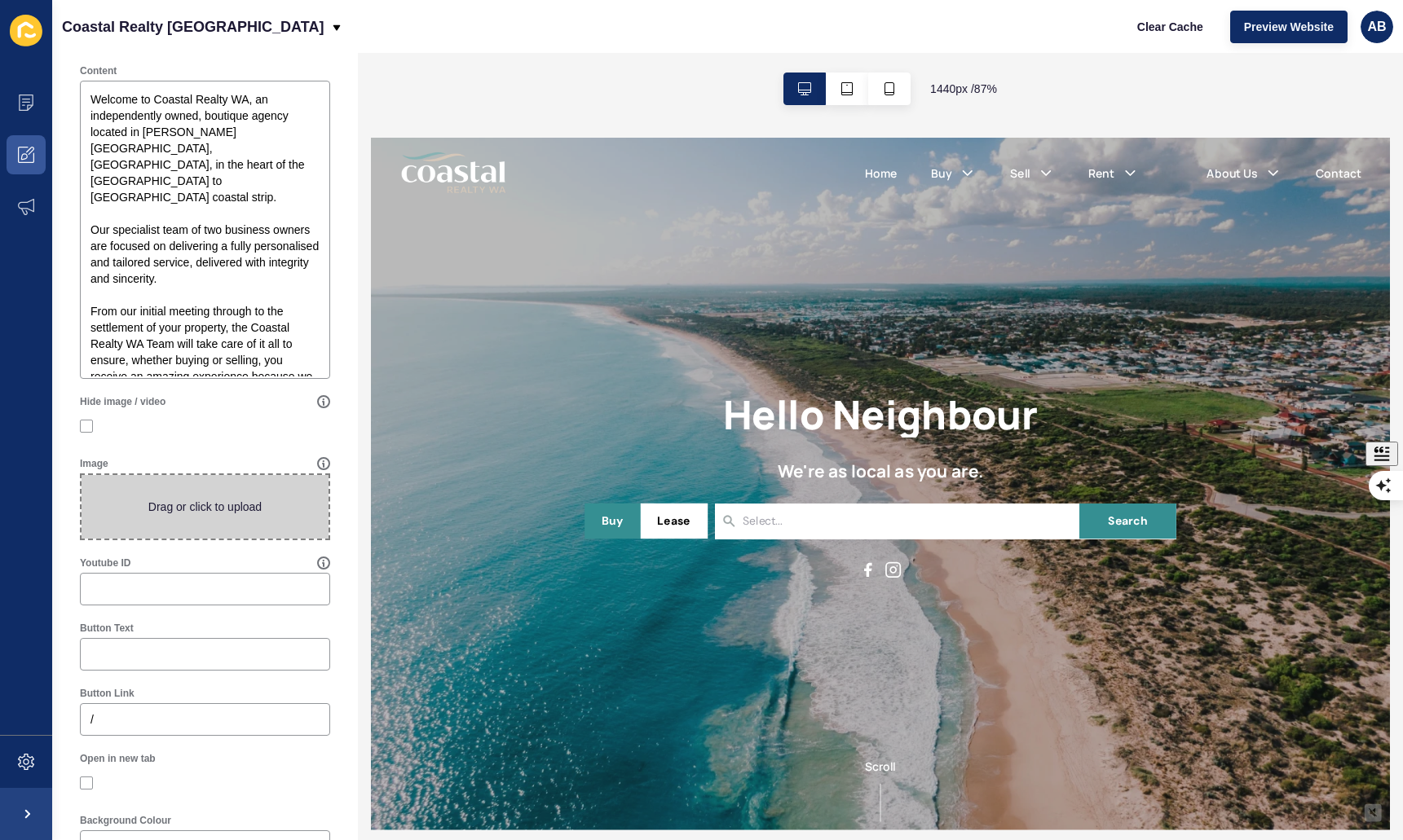
click at [243, 504] on span at bounding box center [205, 507] width 247 height 63
click at [81, 475] on input "Drag or click to upload" at bounding box center [81, 475] width 0 height 0
type input "C:\fakepath\Coastal Realty Office WEB-13.jpg"
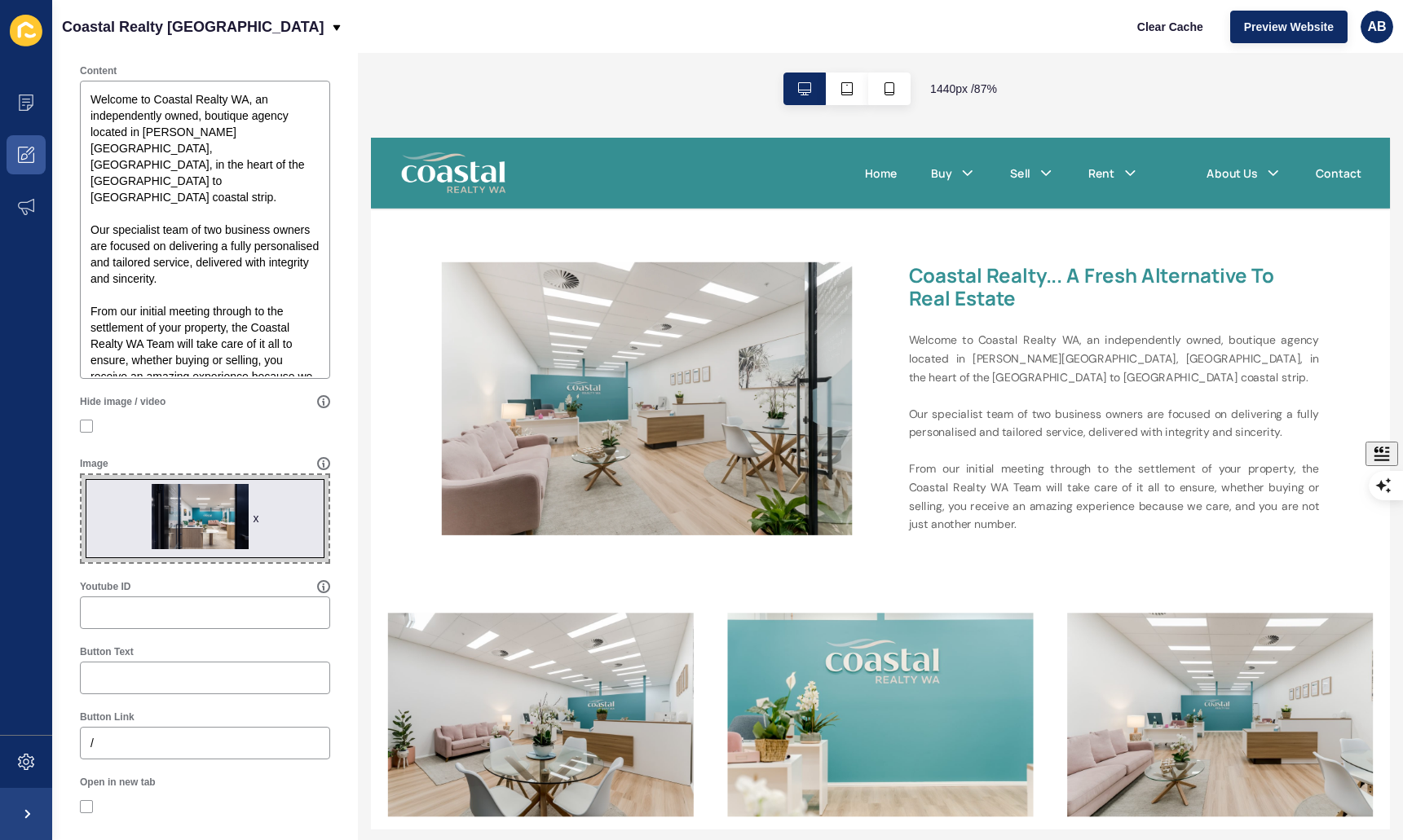
scroll to position [779, 0]
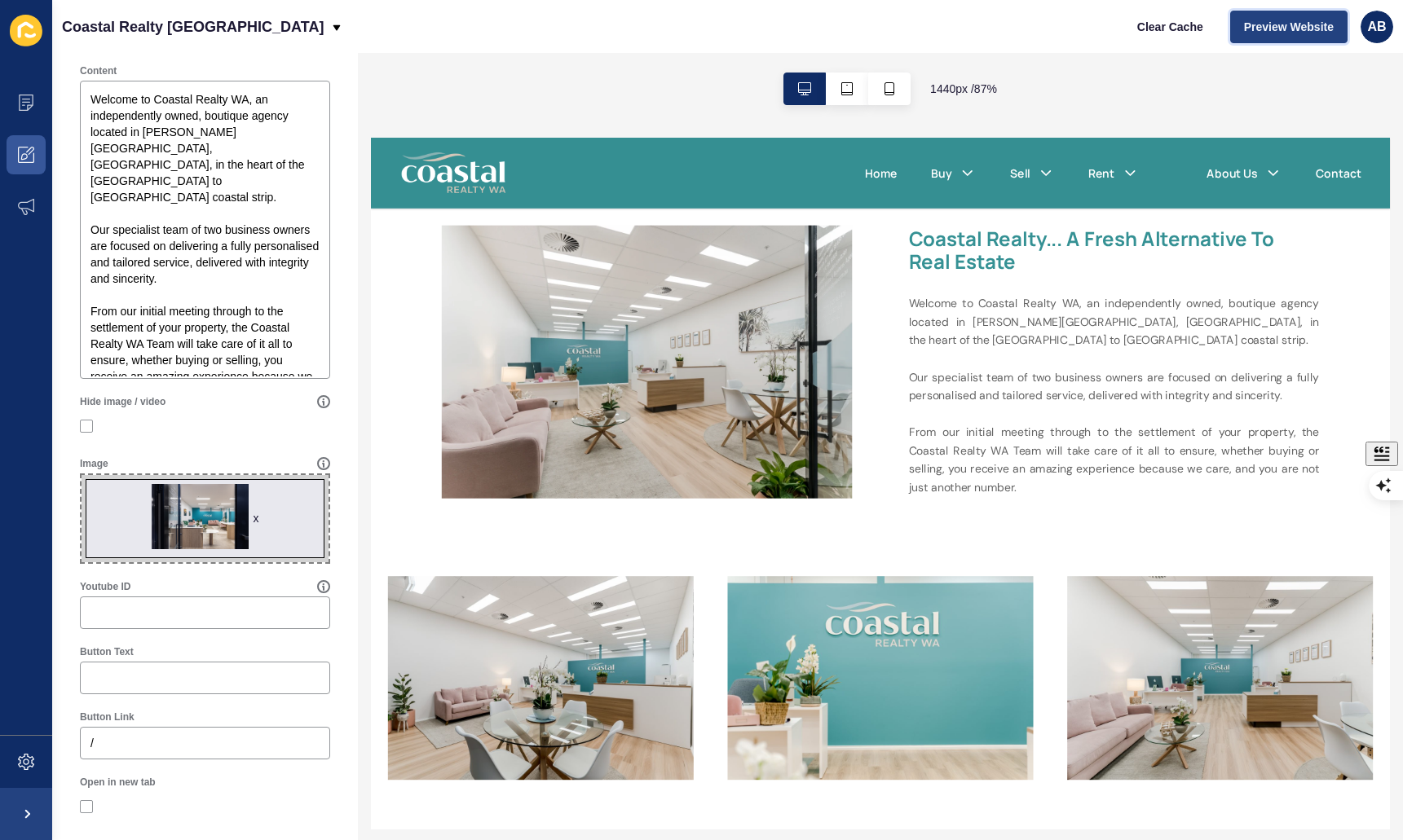
click at [1264, 32] on span "Preview Website" at bounding box center [1289, 27] width 90 height 16
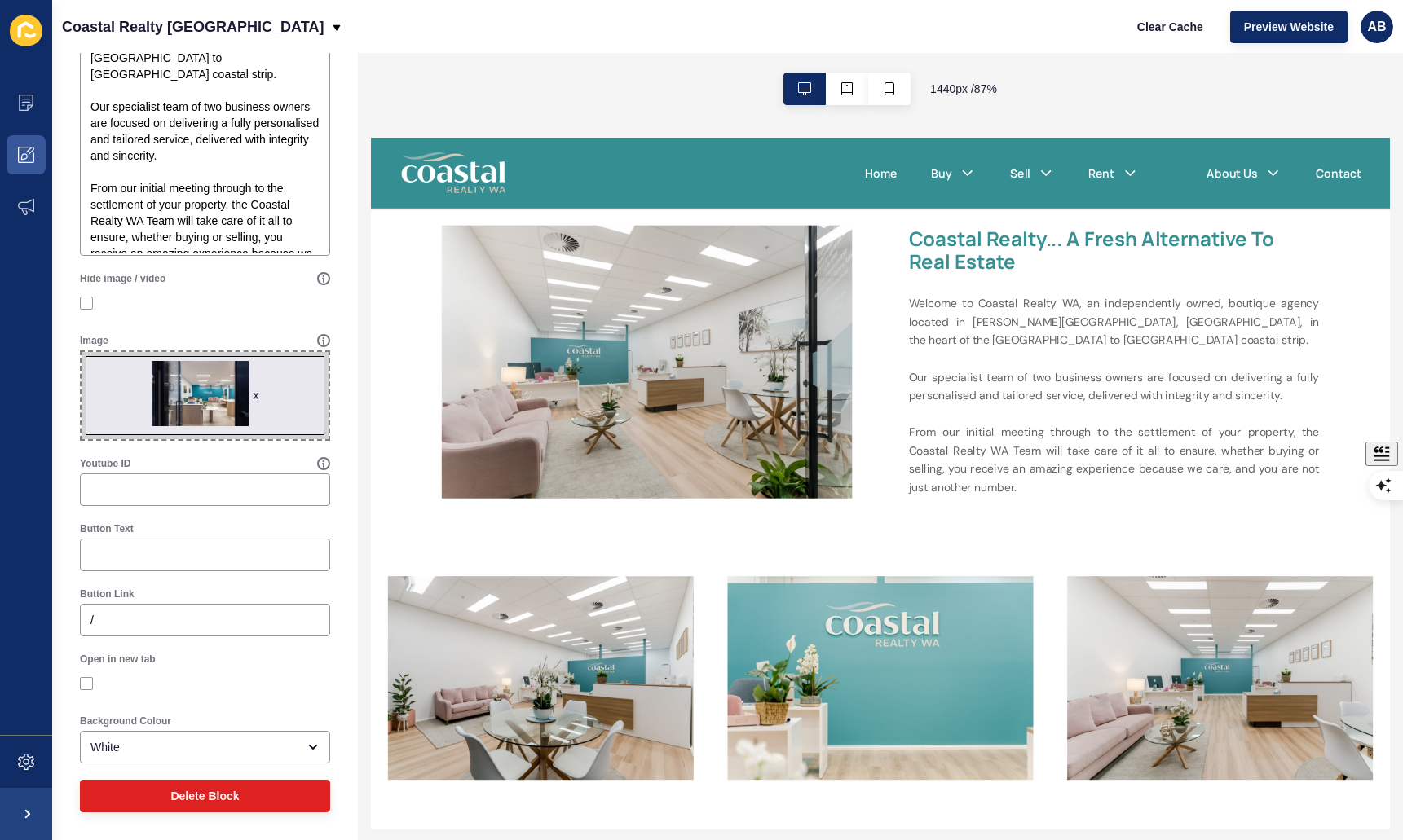
click at [197, 521] on div "Button Text" at bounding box center [205, 546] width 254 height 53
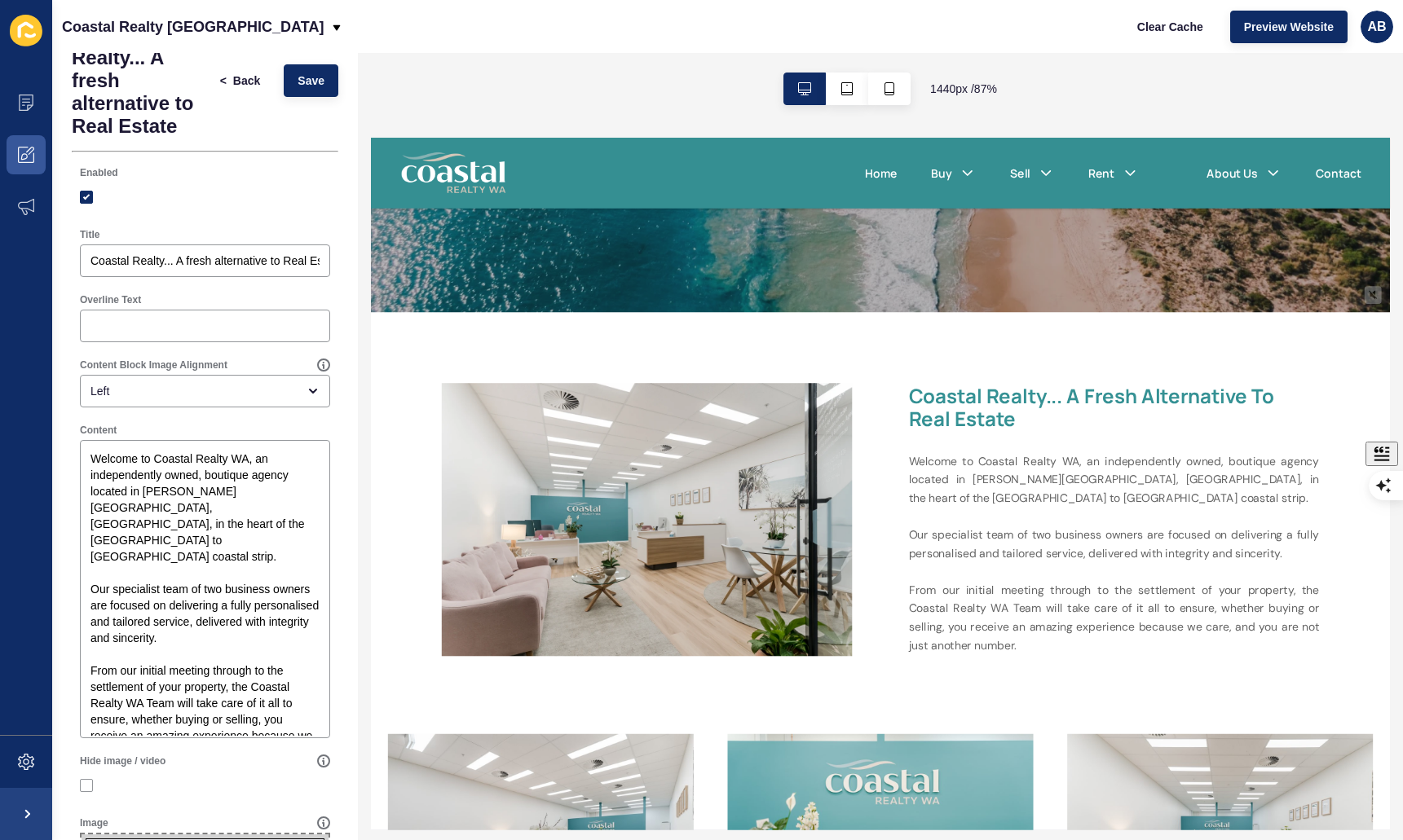
scroll to position [646, 0]
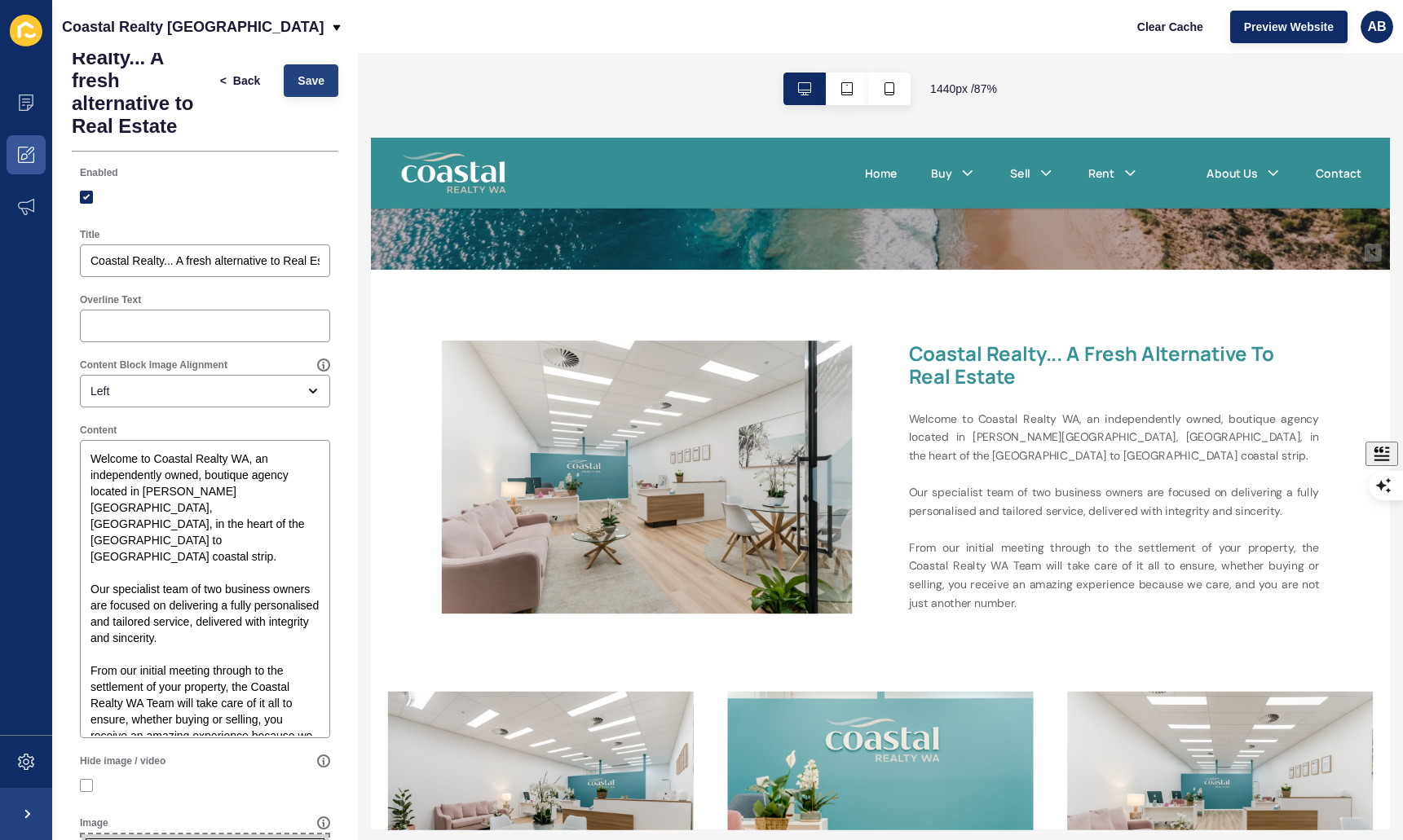
click at [278, 83] on div "< Back Save" at bounding box center [272, 80] width 142 height 42
click at [304, 84] on span "Save" at bounding box center [311, 80] width 27 height 16
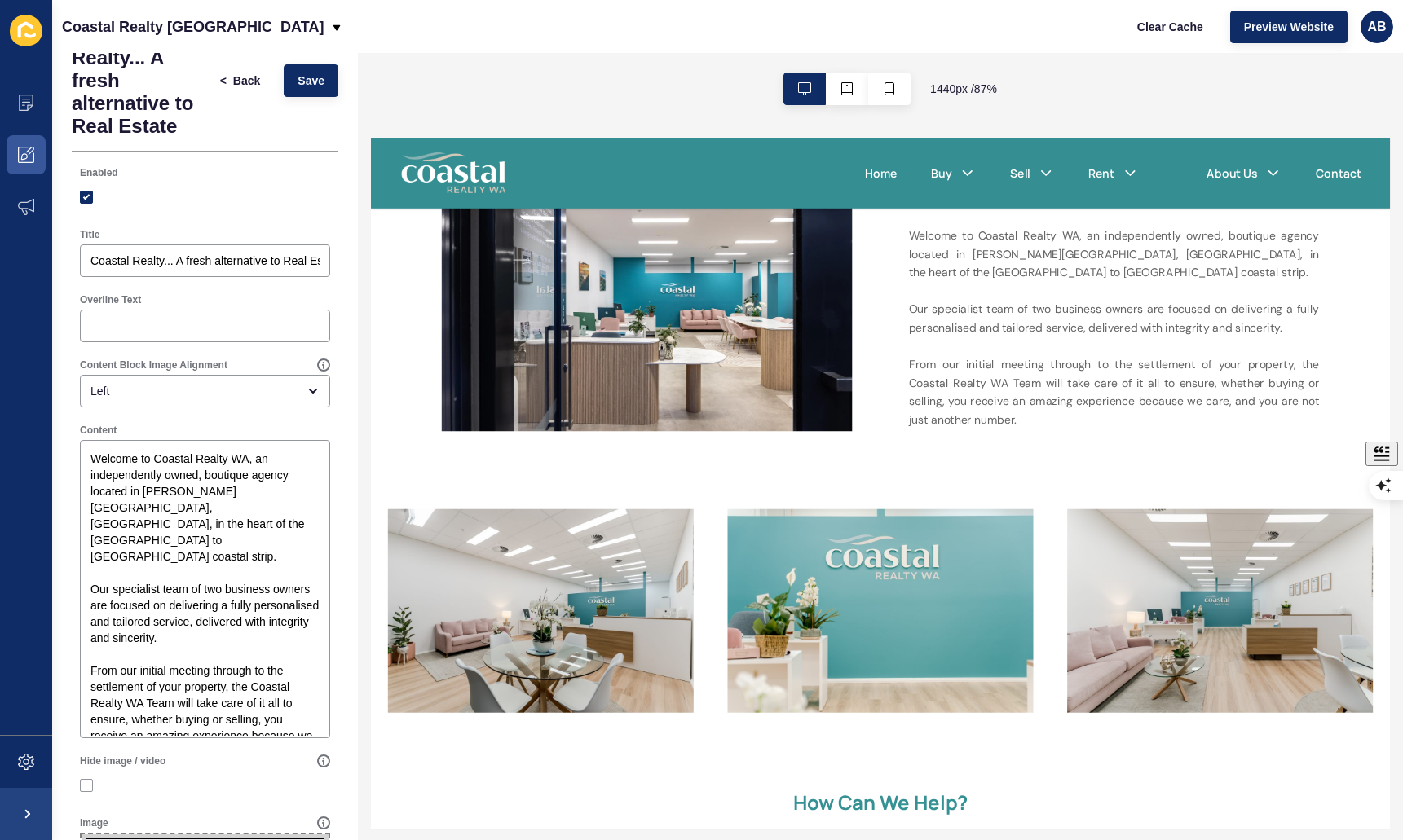
scroll to position [862, 0]
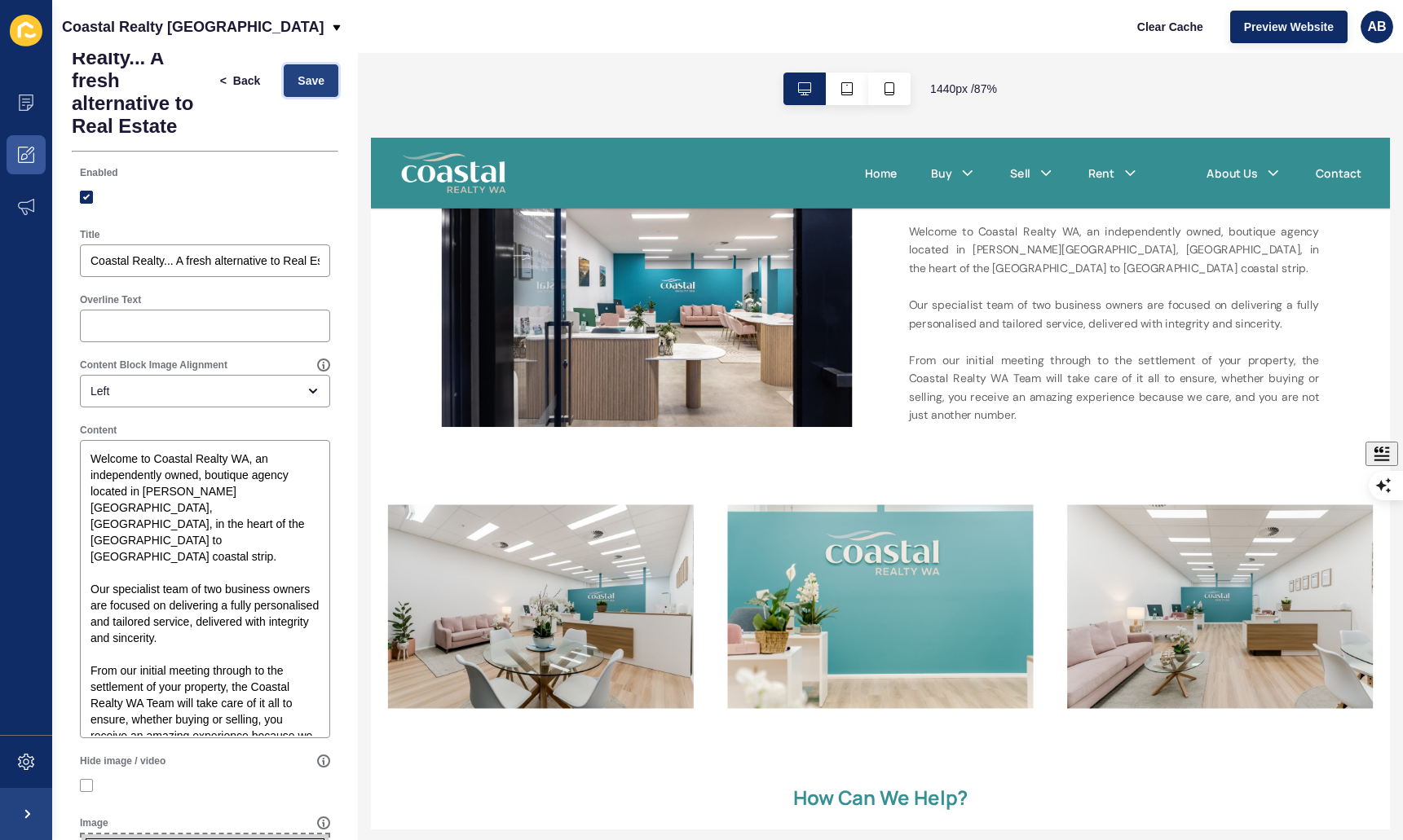
click at [314, 72] on button "Save" at bounding box center [310, 80] width 55 height 33
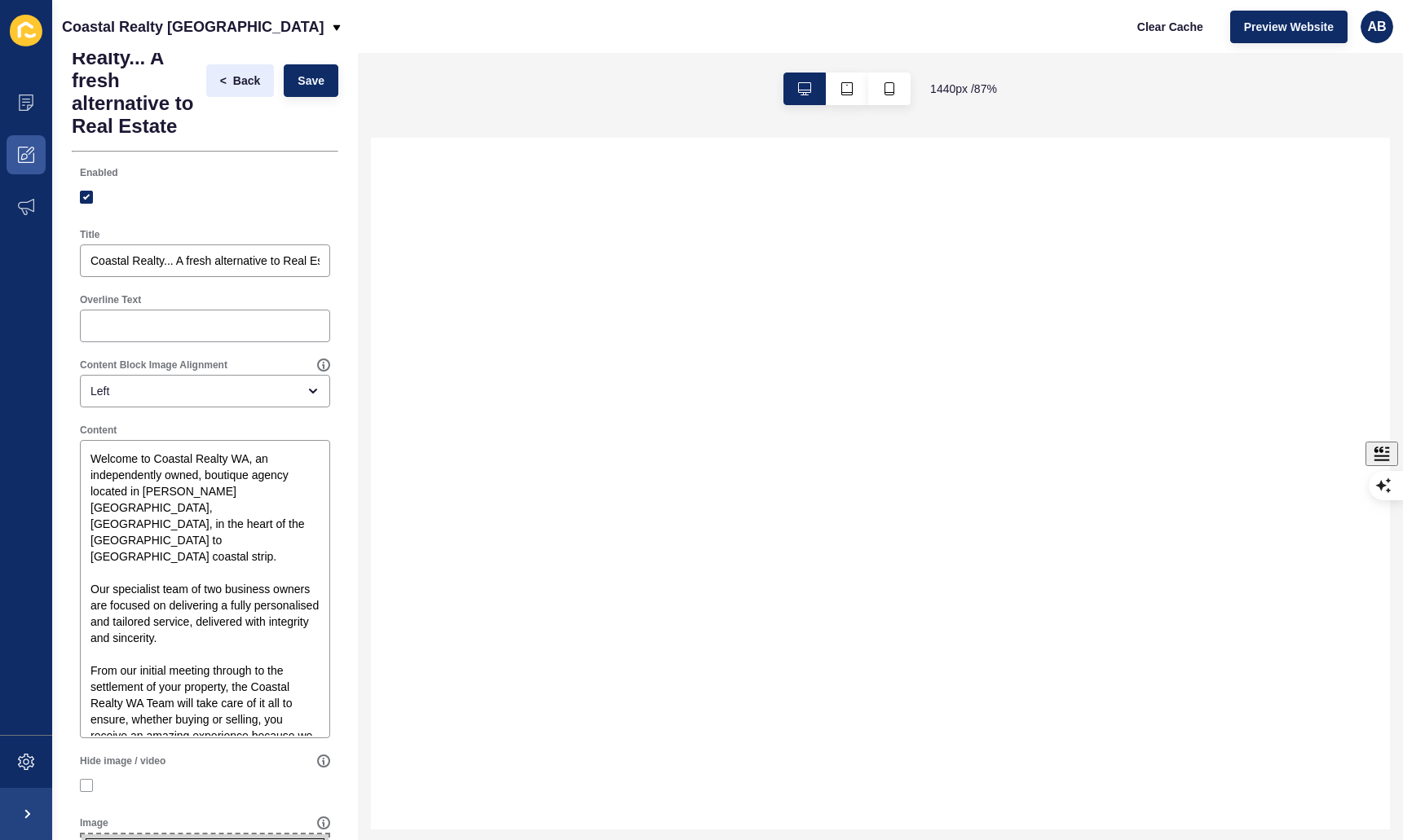
select select
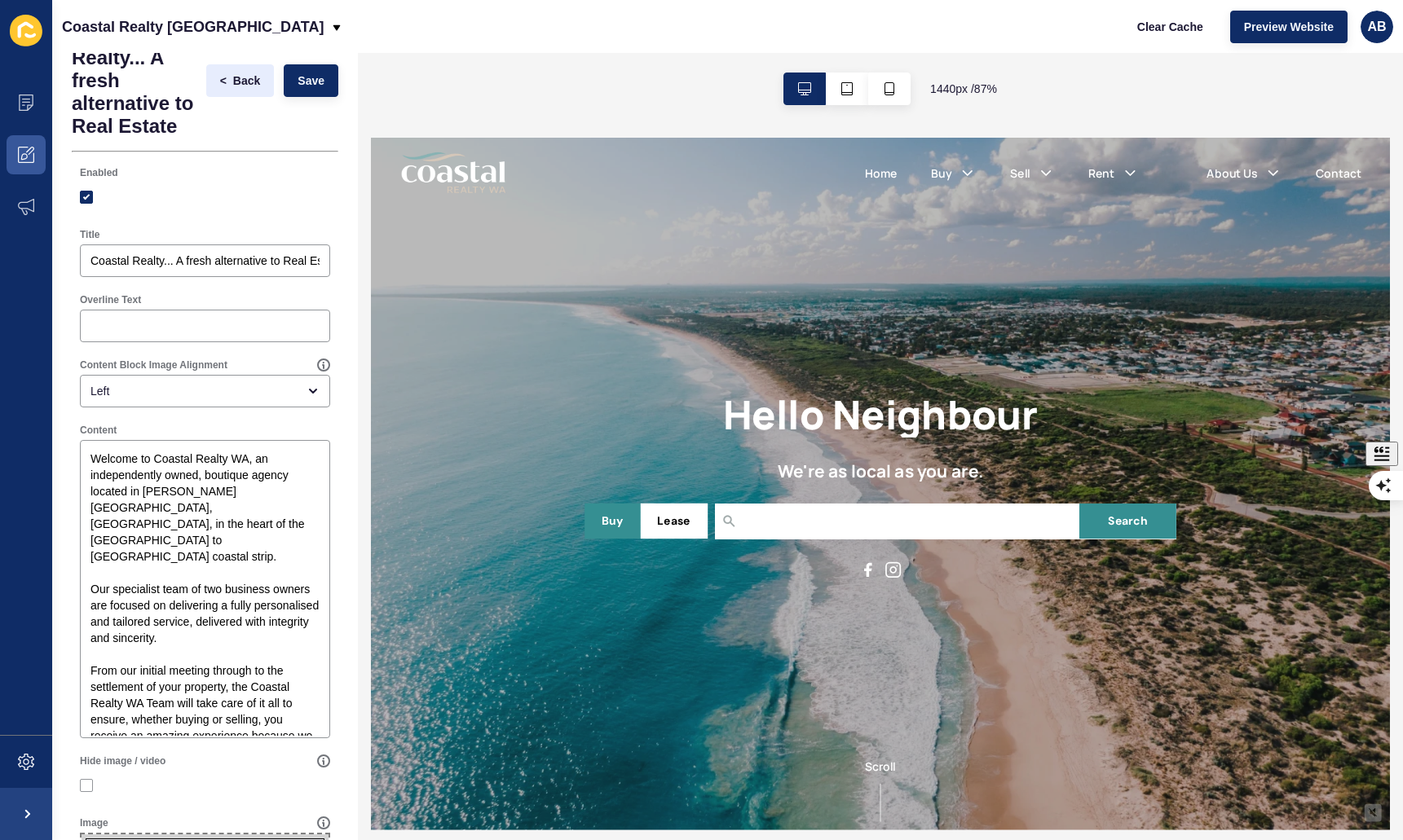
scroll to position [0, 0]
click at [248, 80] on span "Back" at bounding box center [247, 80] width 27 height 16
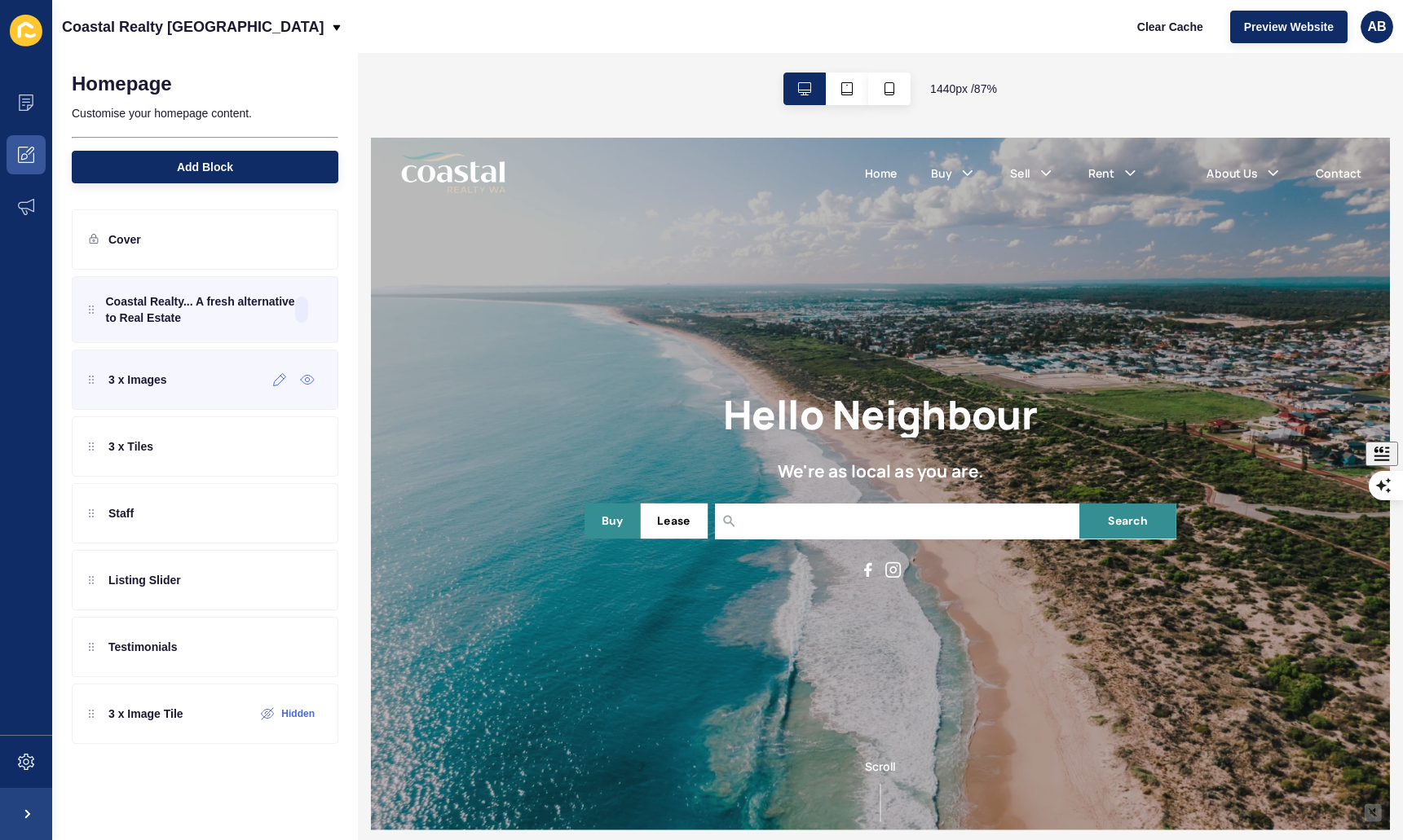
click at [203, 385] on div "3 x Images" at bounding box center [205, 379] width 267 height 60
click at [276, 383] on icon at bounding box center [279, 380] width 13 height 13
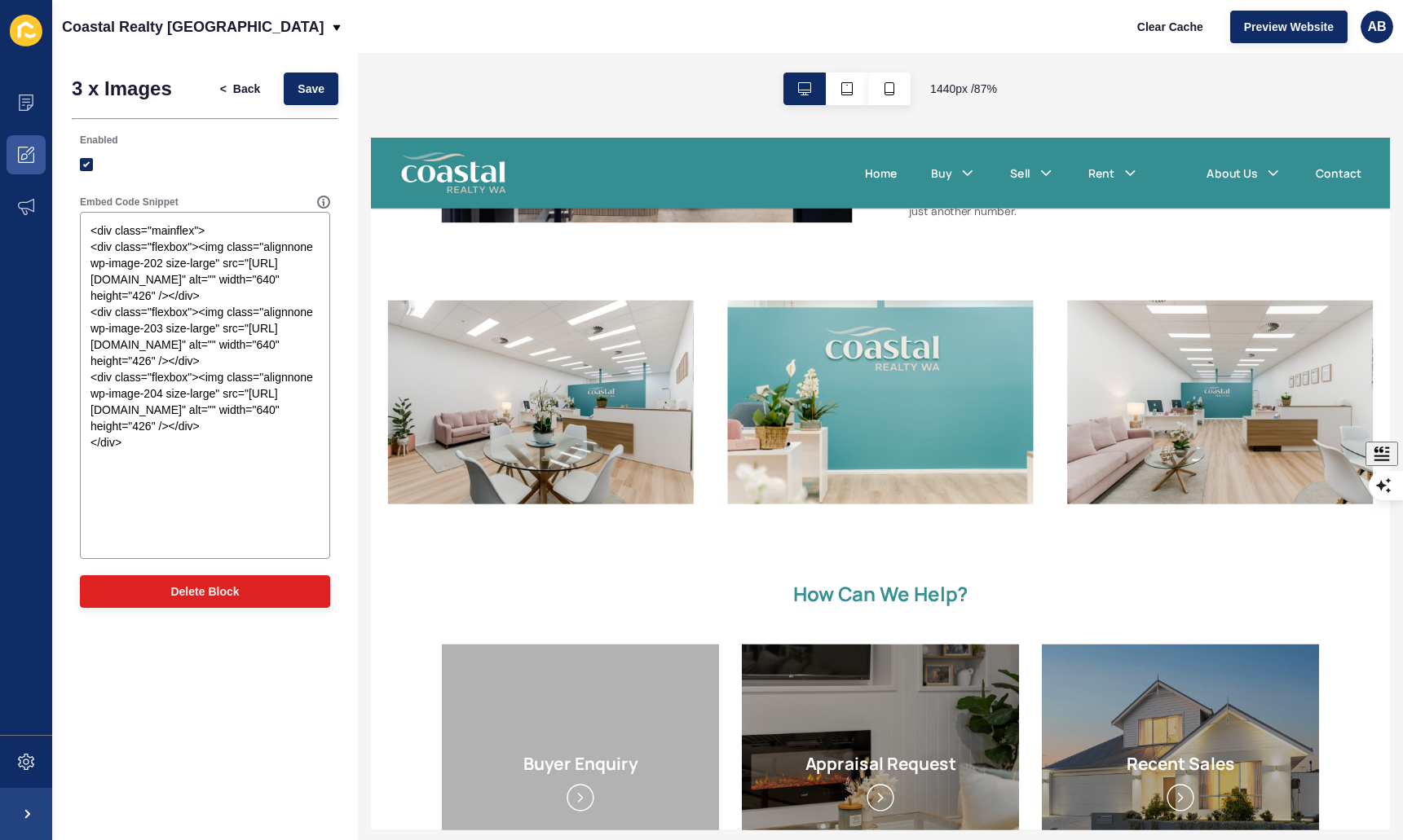
scroll to position [1113, 0]
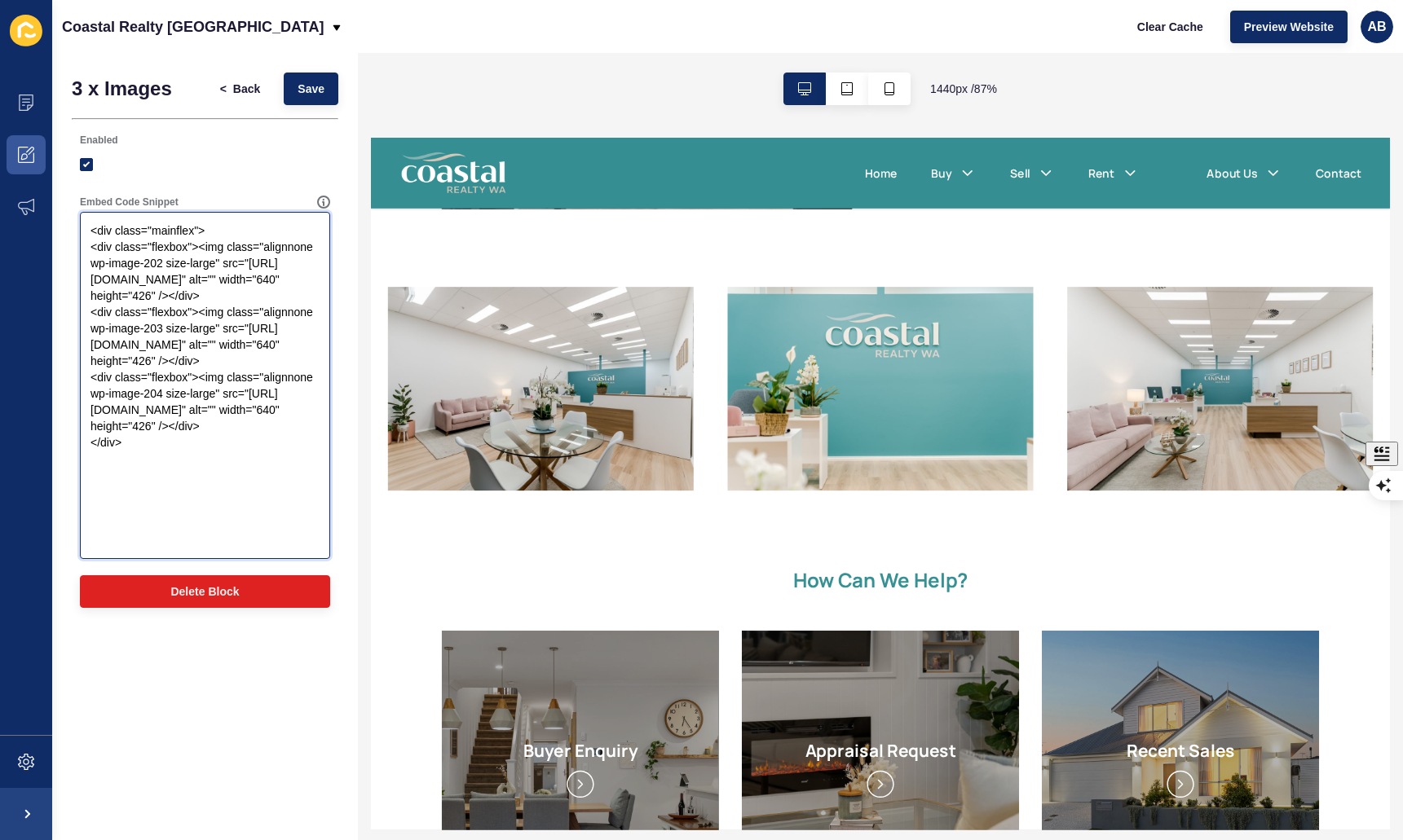
click at [244, 236] on textarea "<div class="mainflex"> <div class="flexbox"><img class="alignnone wp-image-202 …" at bounding box center [205, 386] width 245 height 343
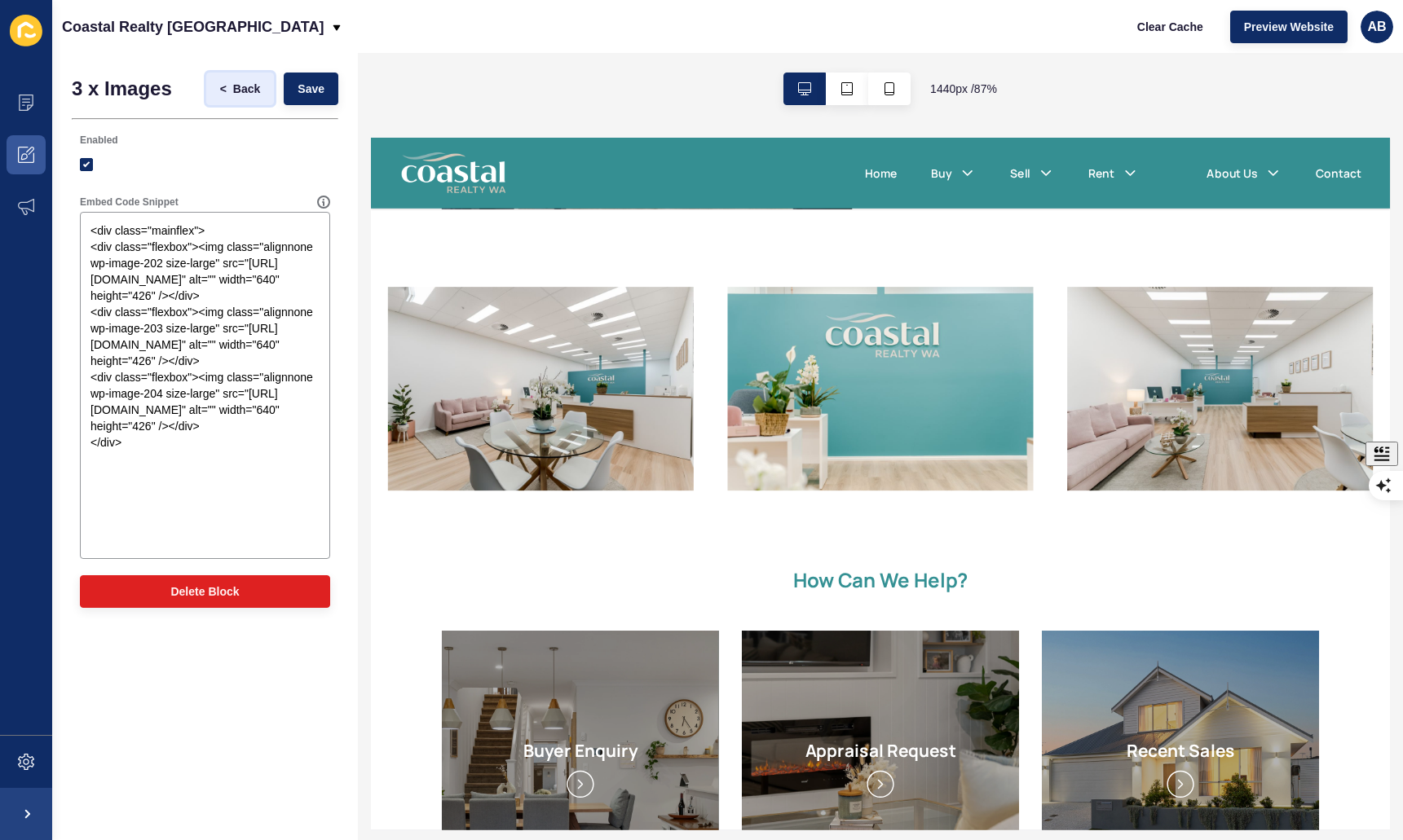
click at [240, 85] on span "Back" at bounding box center [247, 88] width 27 height 16
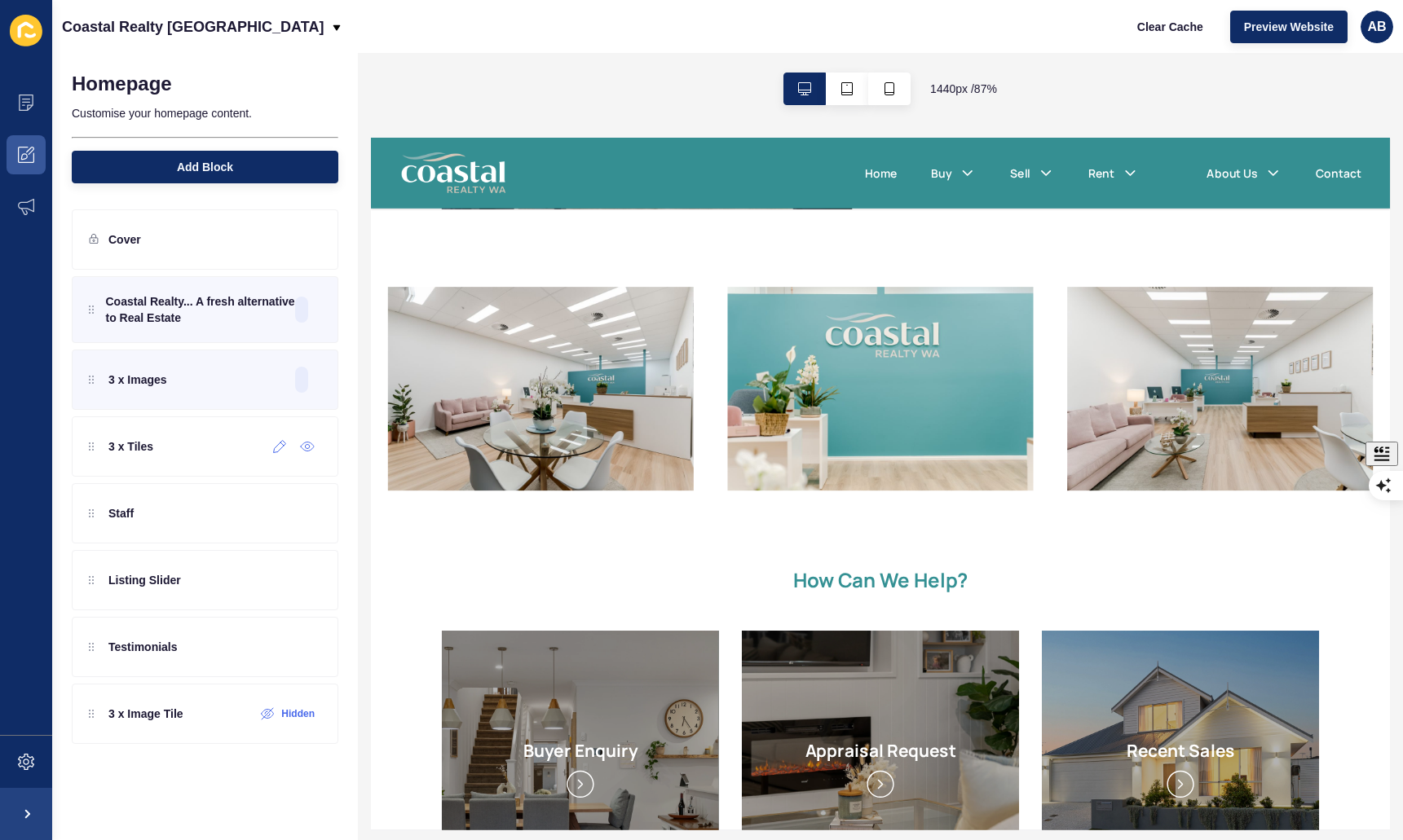
click at [274, 449] on icon at bounding box center [279, 447] width 12 height 12
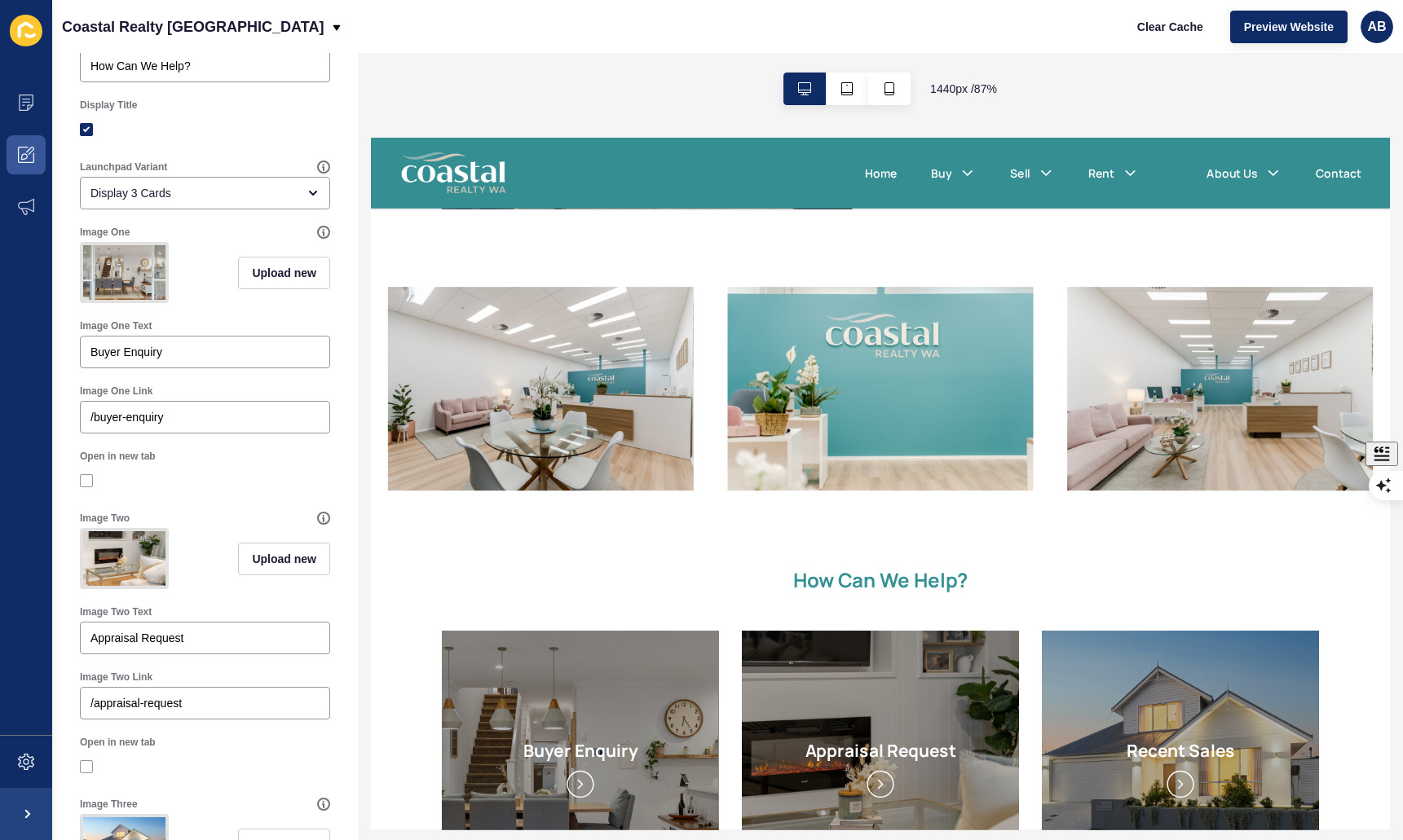
scroll to position [0, 0]
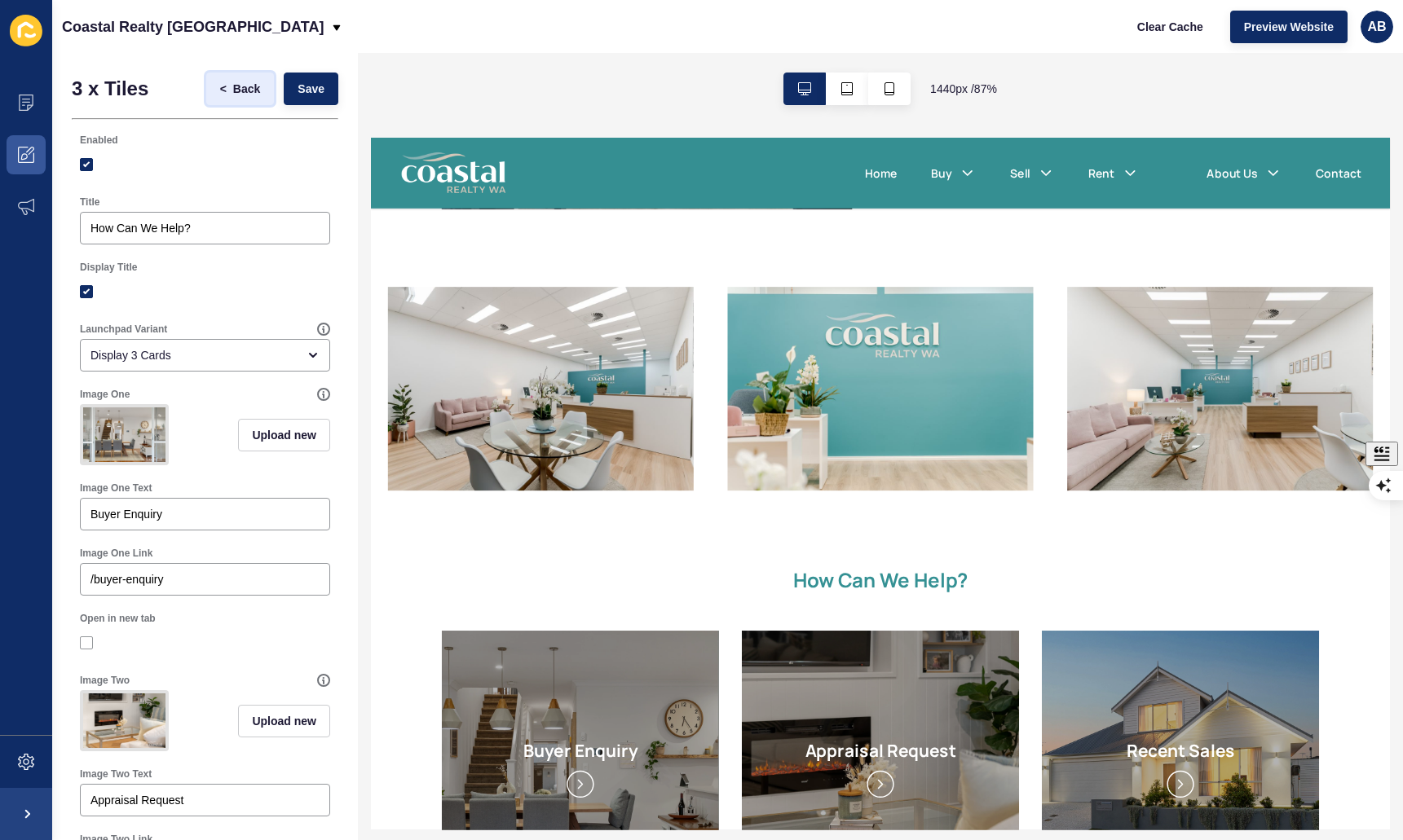
click at [247, 93] on span "Back" at bounding box center [247, 88] width 27 height 16
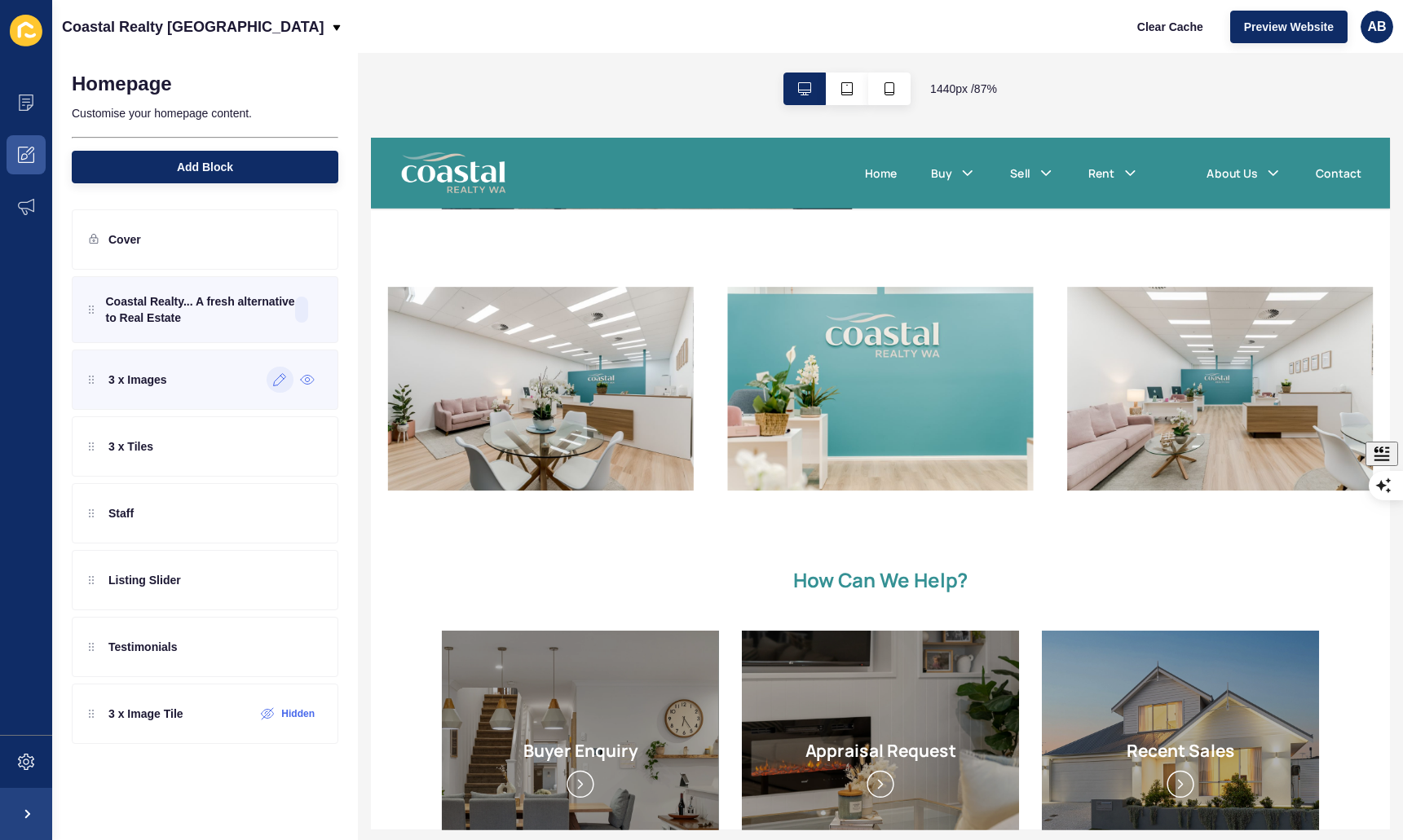
click at [273, 389] on div at bounding box center [280, 379] width 27 height 26
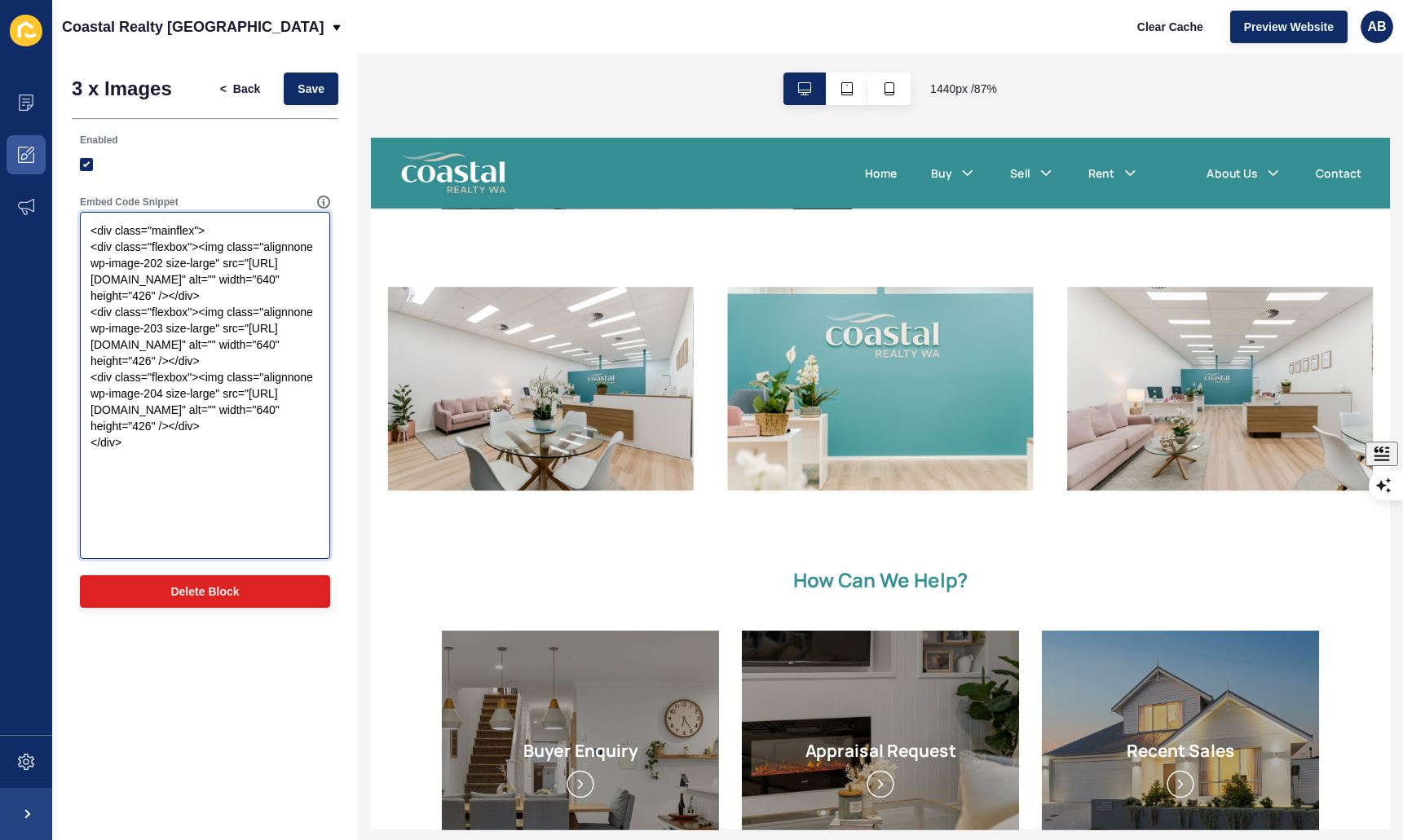
click at [183, 389] on textarea "<div class="mainflex"> <div class="flexbox"><img class="alignnone wp-image-202 …" at bounding box center [205, 386] width 245 height 343
click at [182, 376] on textarea "<div class="mainflex"> <div class="flexbox"><img class="alignnone wp-image-202 …" at bounding box center [205, 386] width 245 height 343
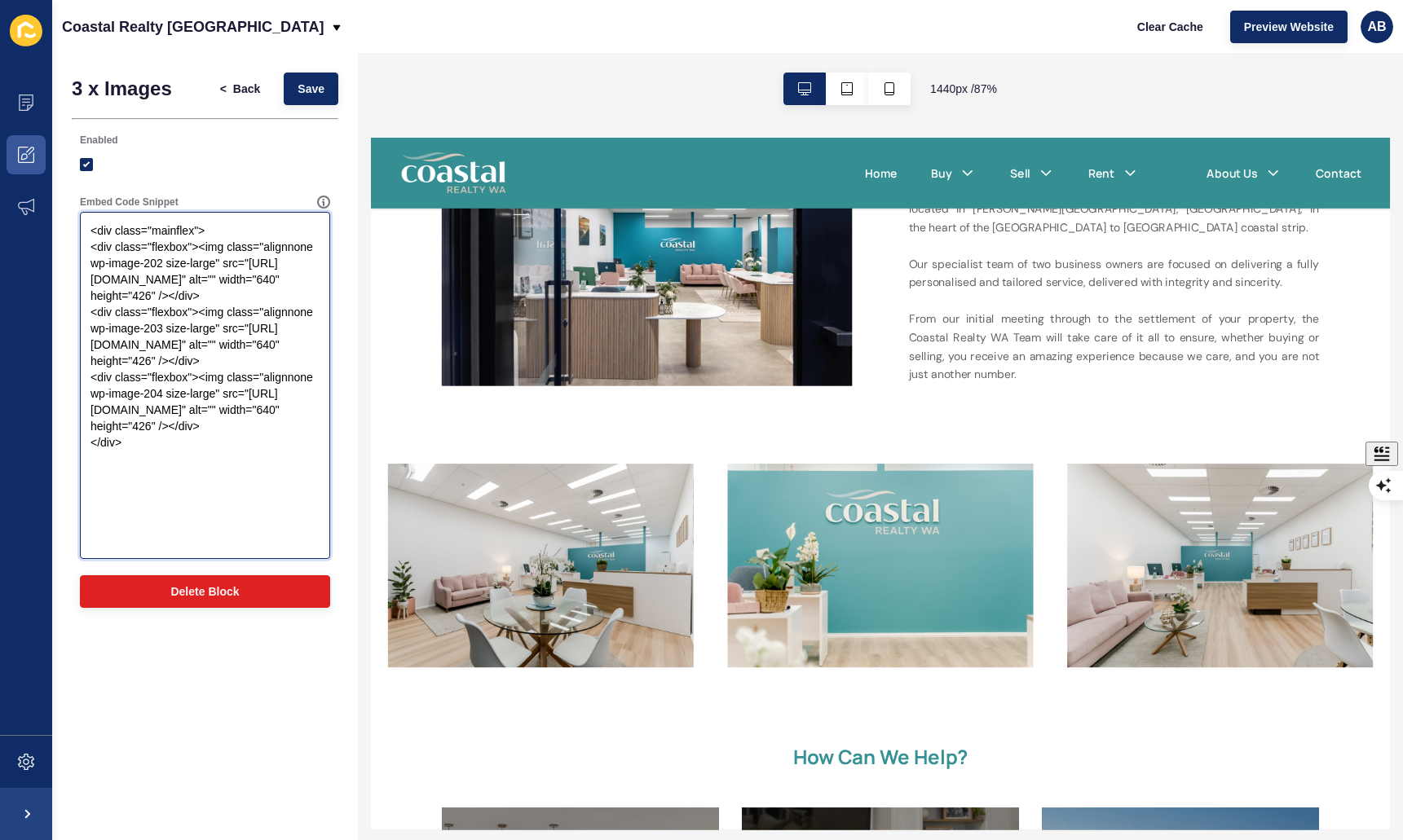
scroll to position [948, 0]
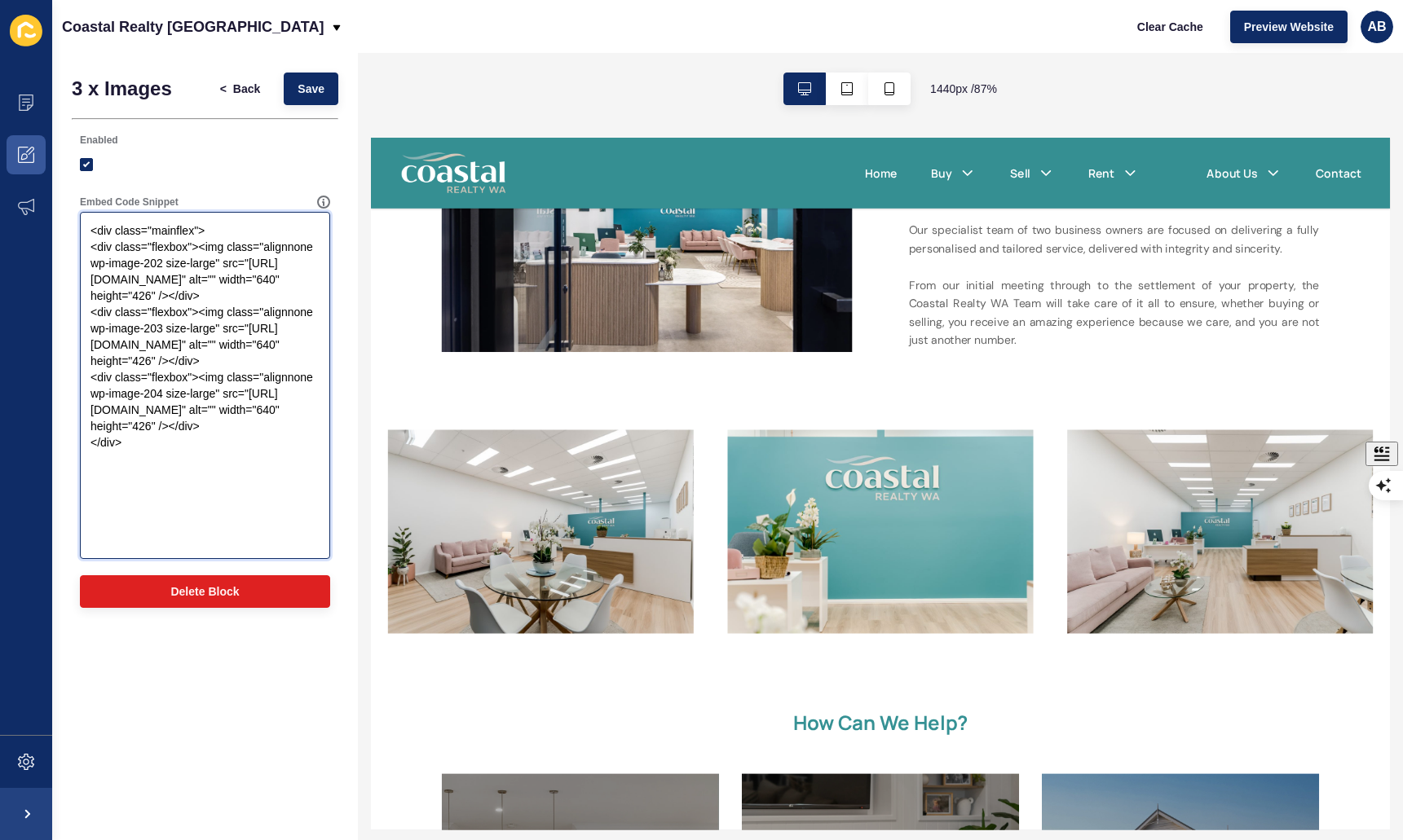
click at [232, 537] on textarea "<div class="mainflex"> <div class="flexbox"><img class="alignnone wp-image-202 …" at bounding box center [205, 386] width 245 height 343
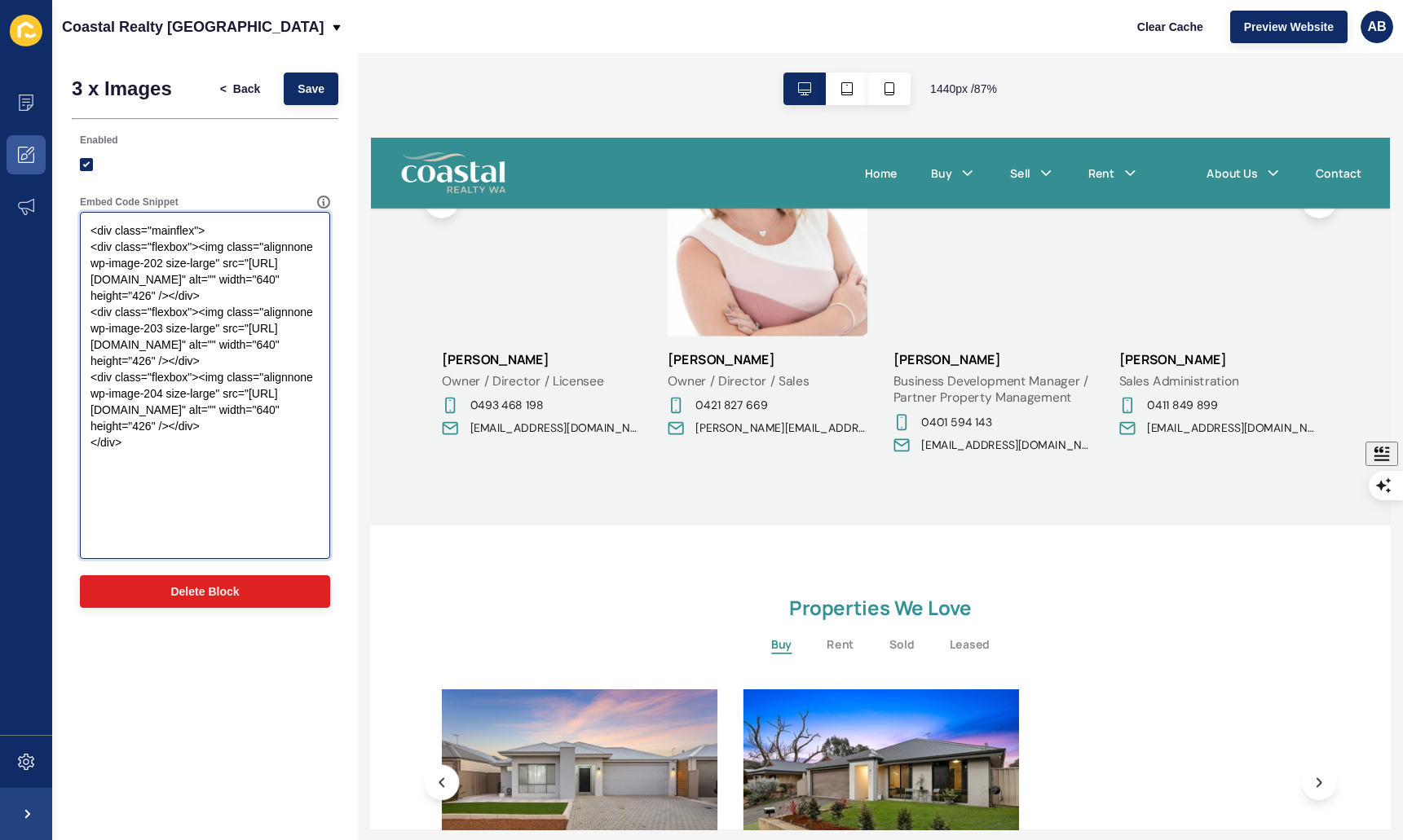
scroll to position [2285, 0]
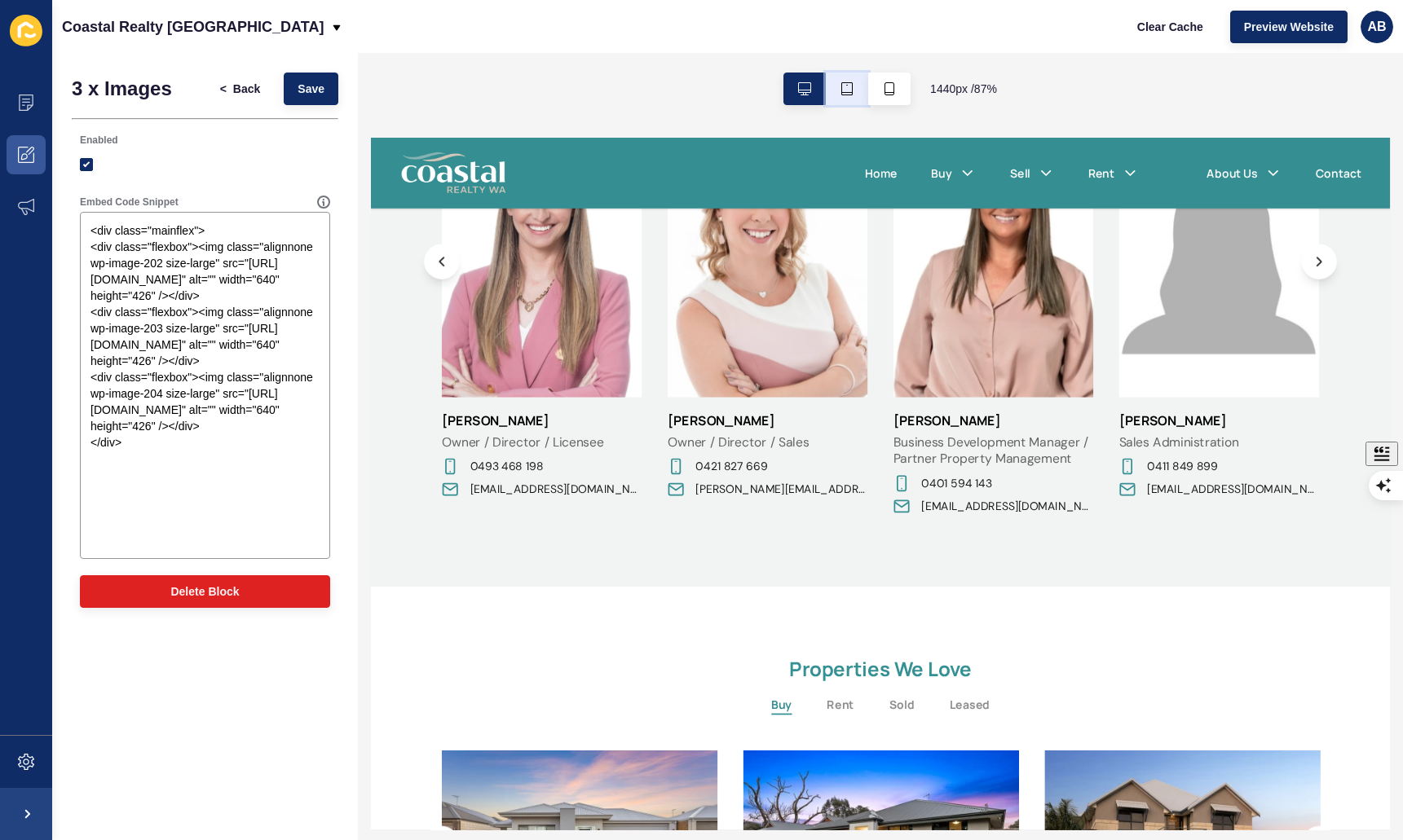
click at [848, 86] on icon "button" at bounding box center [847, 89] width 13 height 13
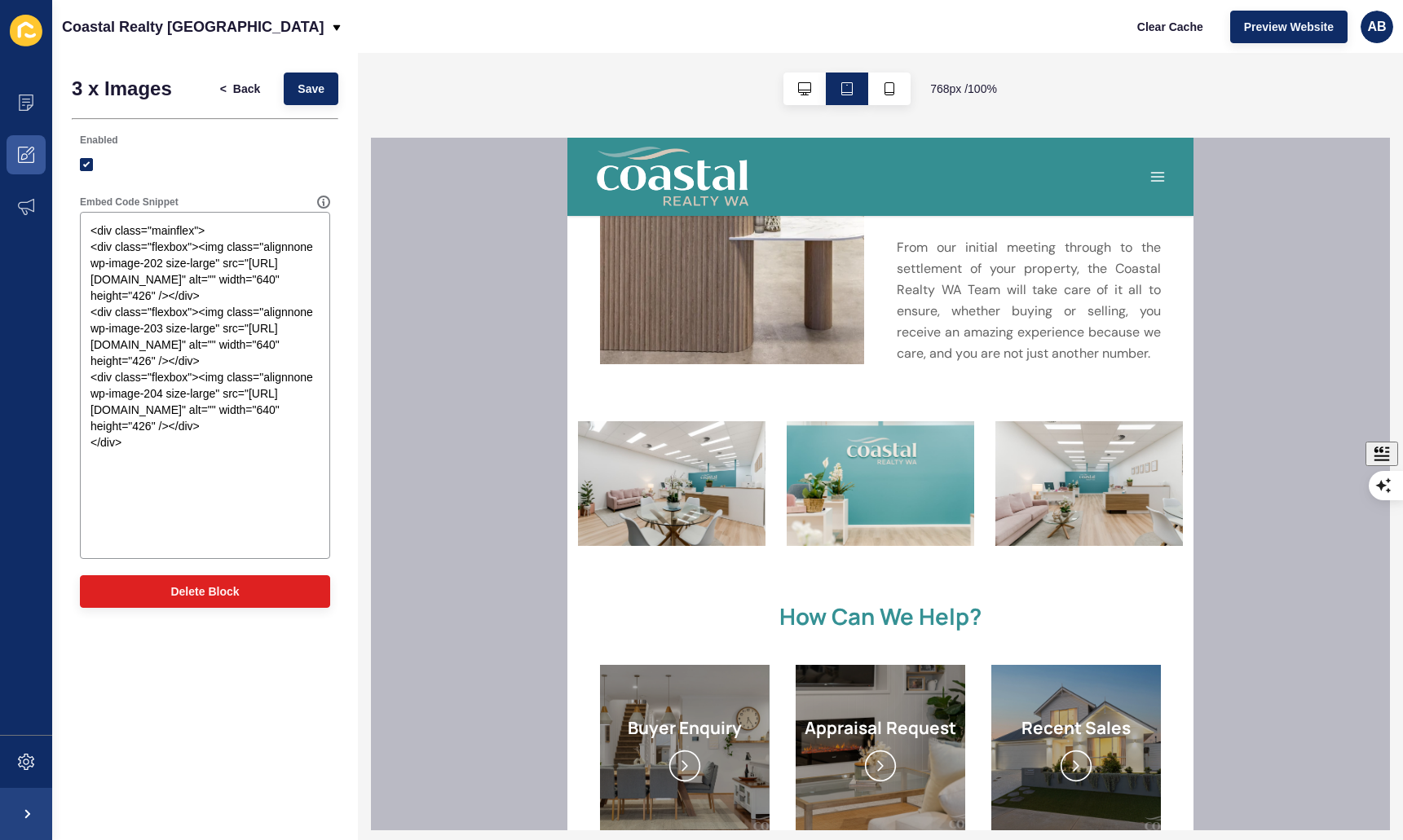
scroll to position [1049, 0]
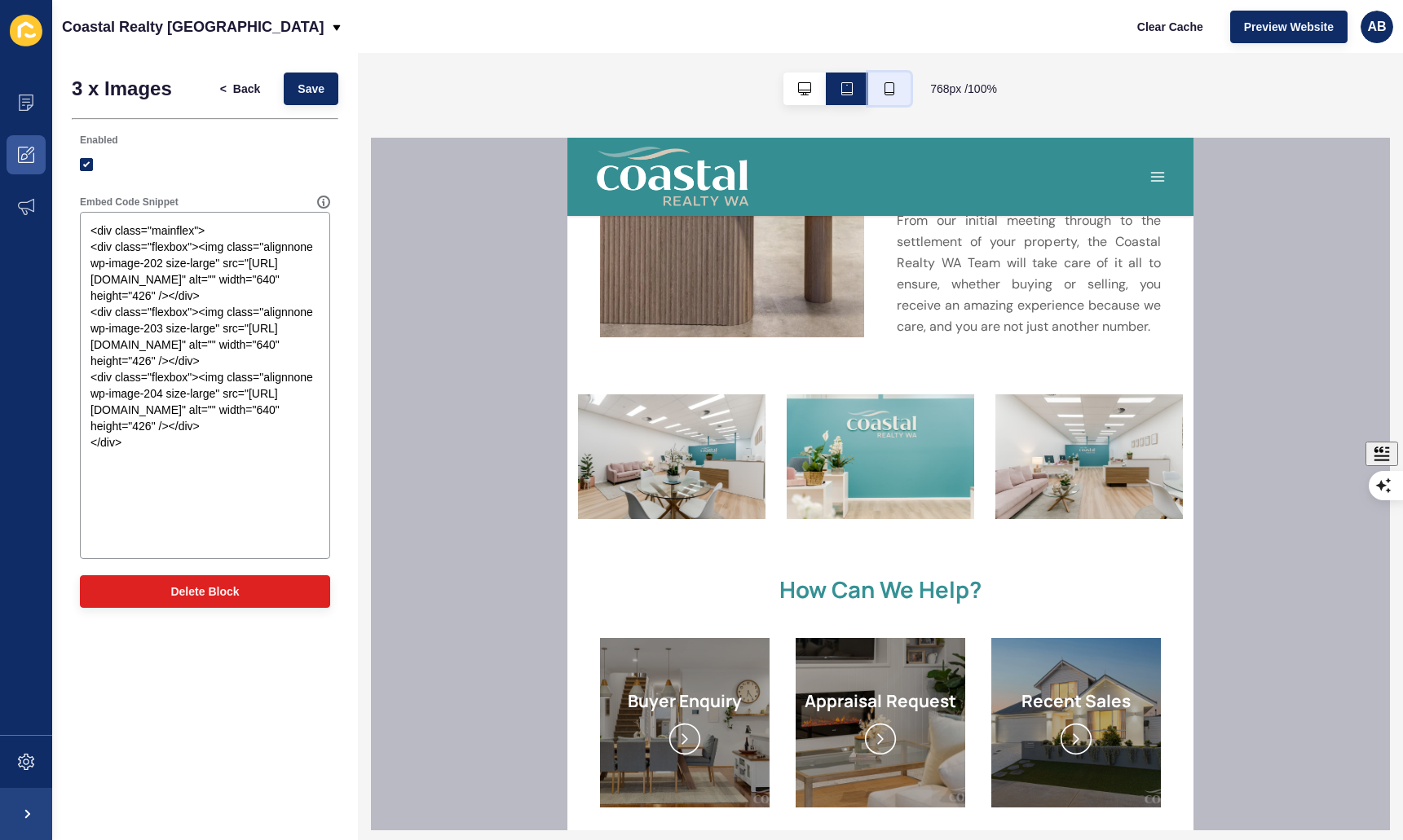
click at [897, 99] on button "button" at bounding box center [889, 89] width 42 height 33
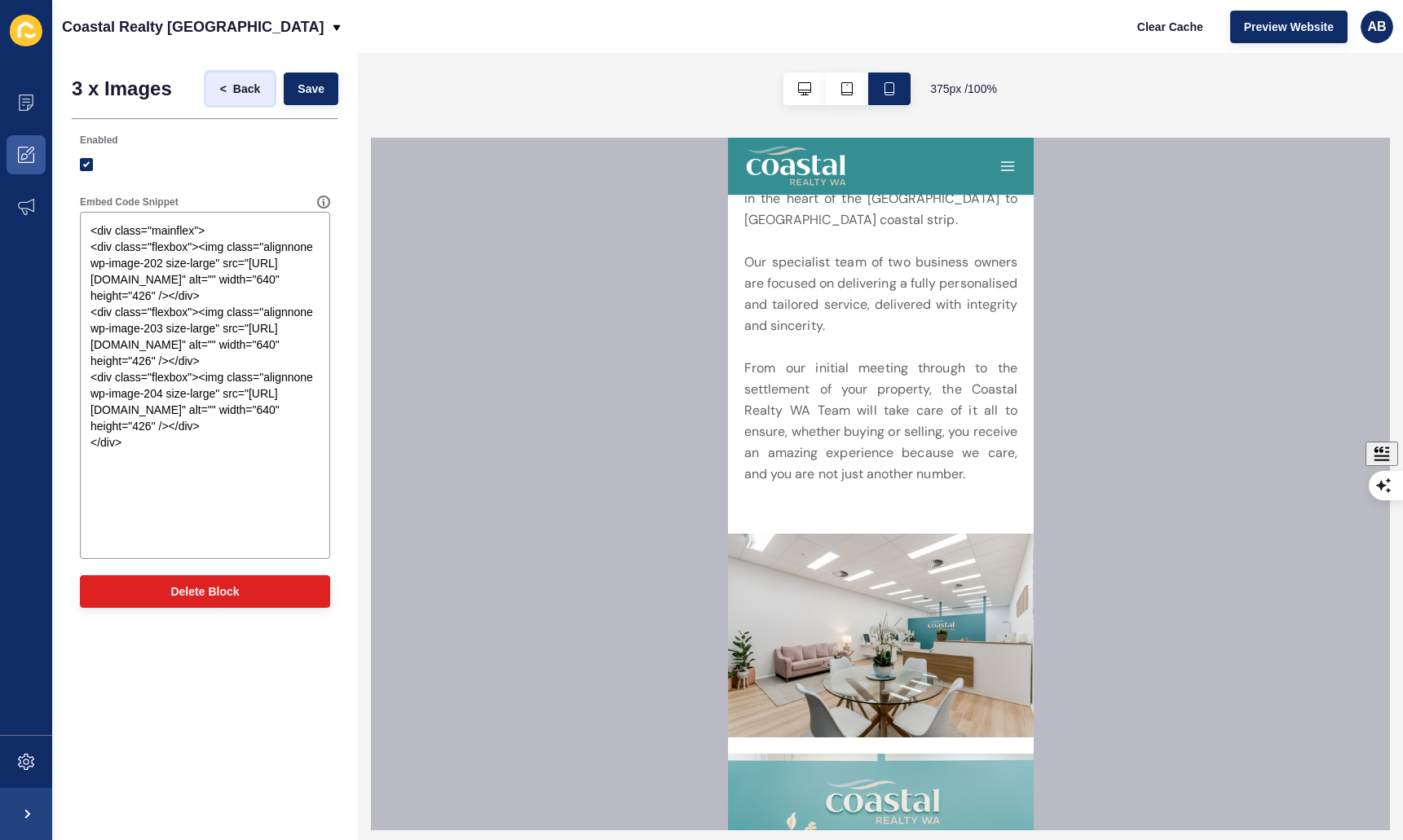
click at [243, 89] on span "Back" at bounding box center [247, 88] width 27 height 16
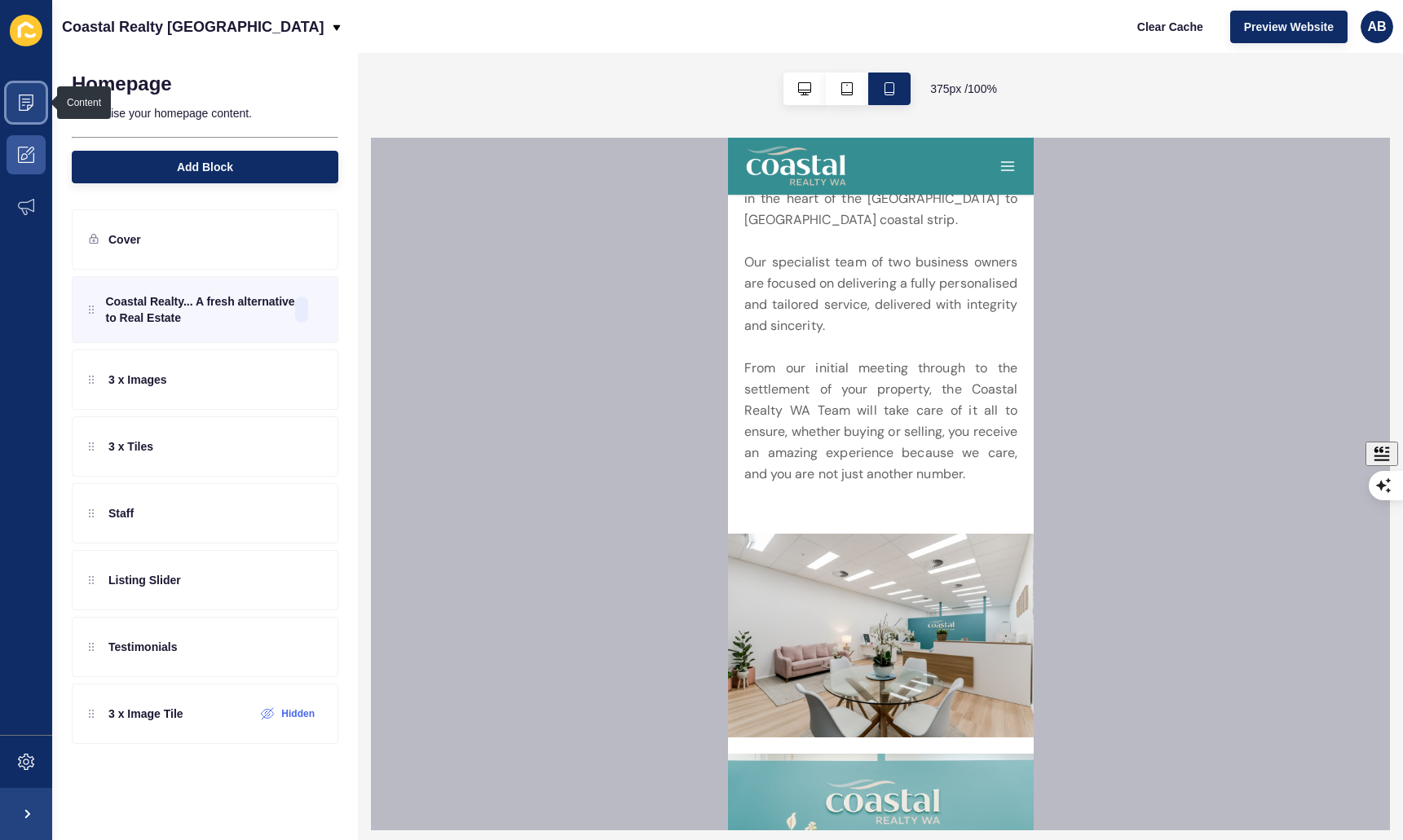
click at [47, 92] on span at bounding box center [26, 102] width 53 height 53
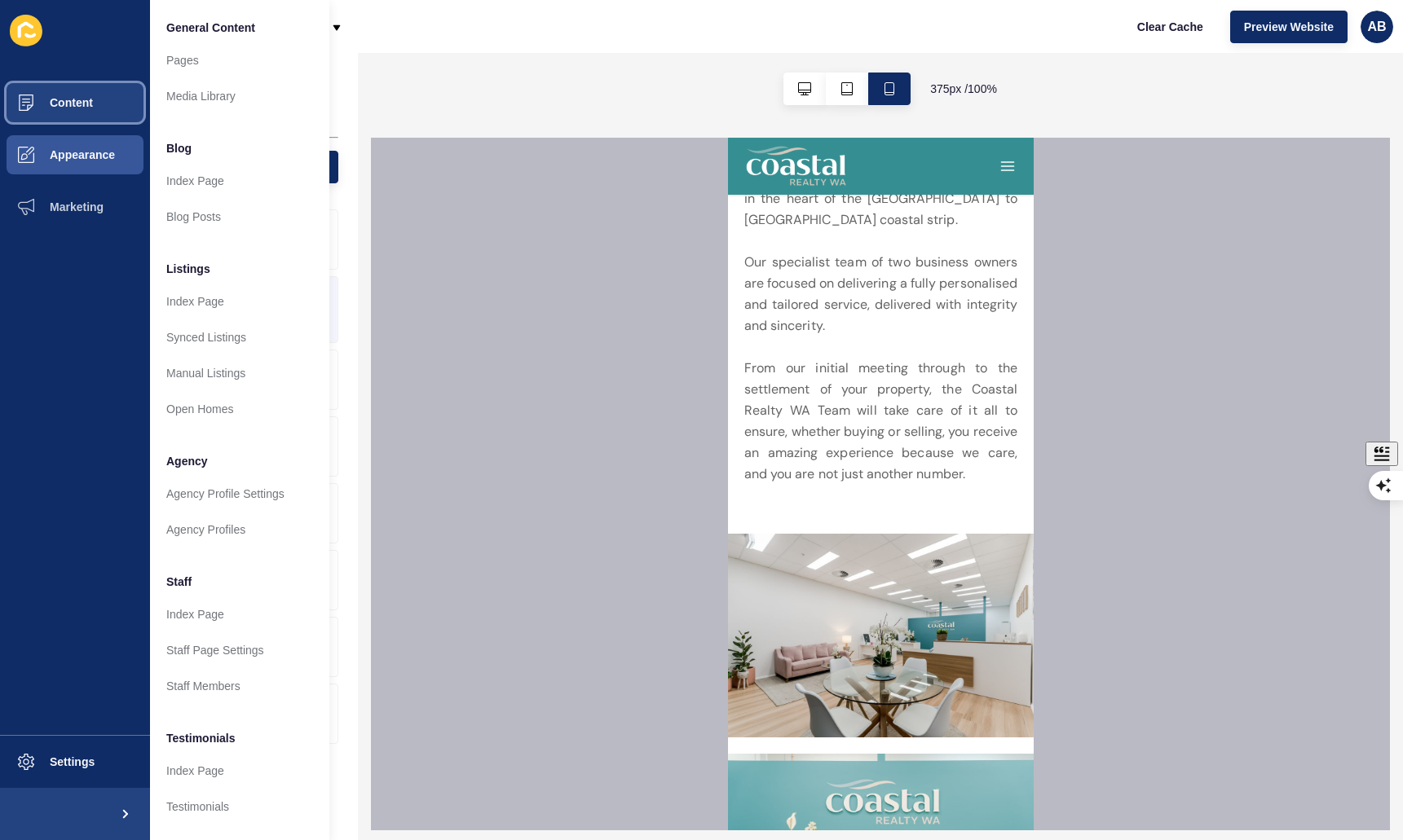
drag, startPoint x: 30, startPoint y: 99, endPoint x: 96, endPoint y: 98, distance: 66.0
click at [31, 98] on span "Content" at bounding box center [45, 103] width 96 height 13
